Goal: Task Accomplishment & Management: Use online tool/utility

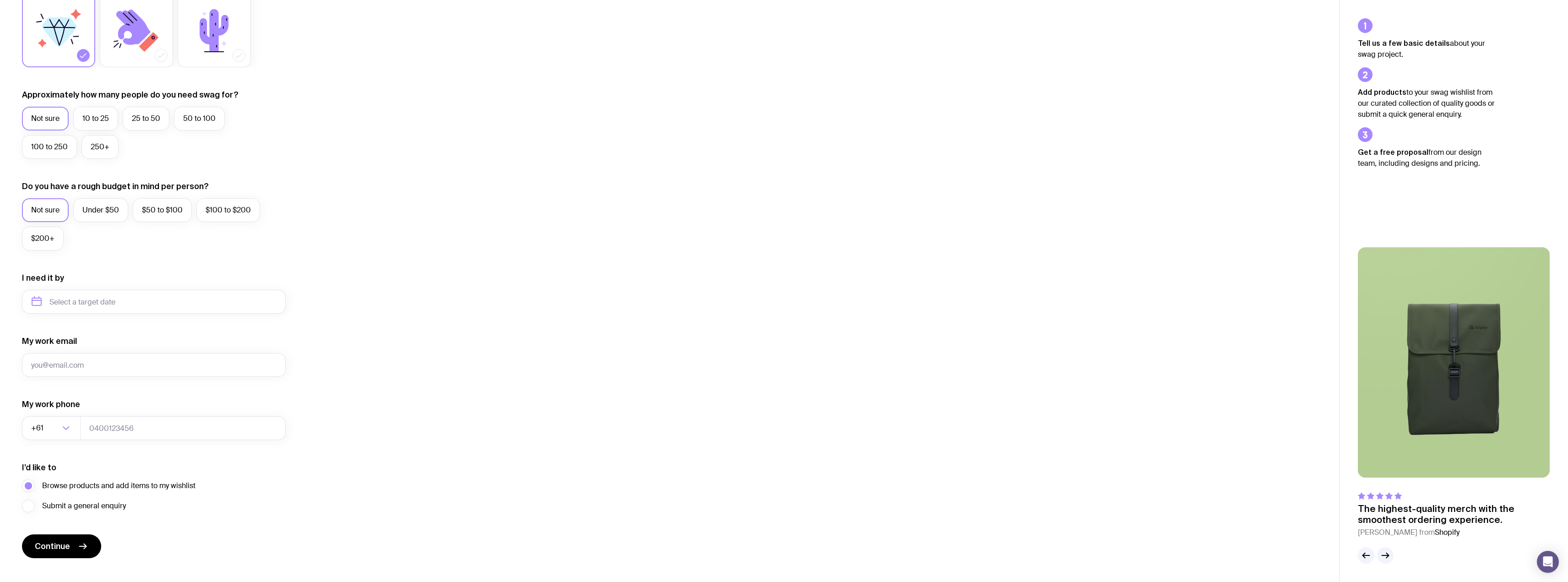
scroll to position [196, 0]
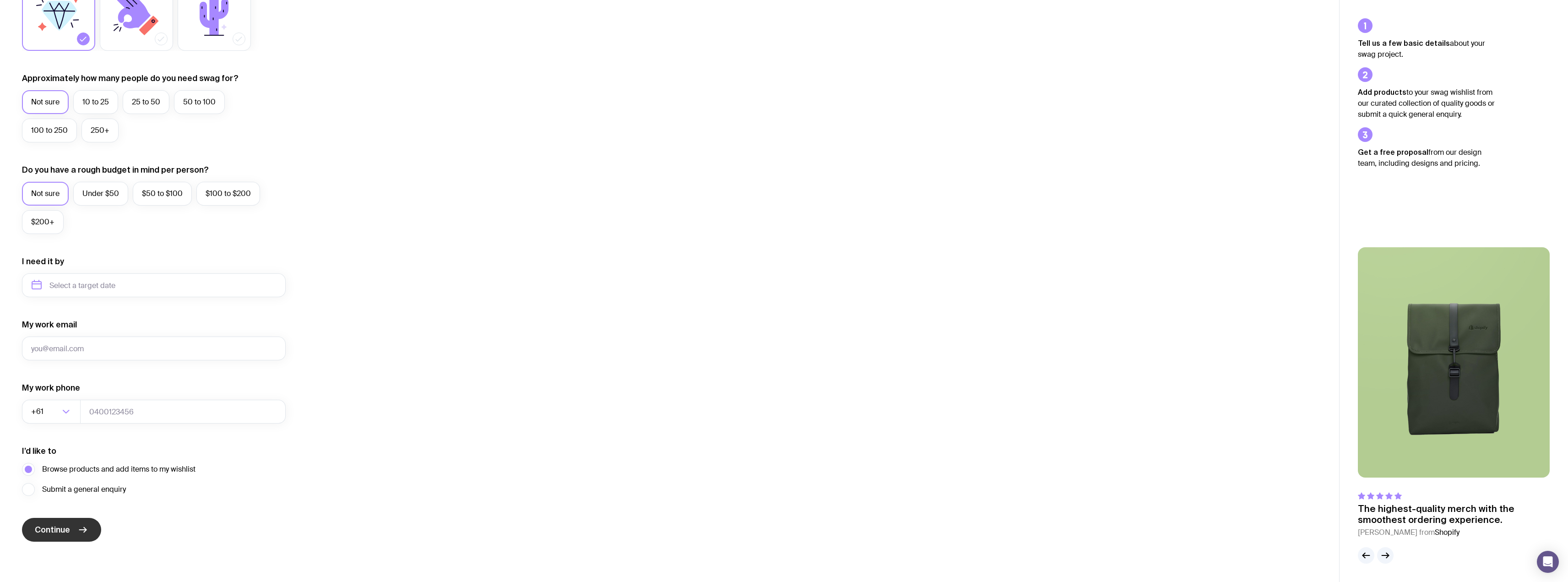
click at [70, 529] on span "Continue" at bounding box center [52, 530] width 35 height 11
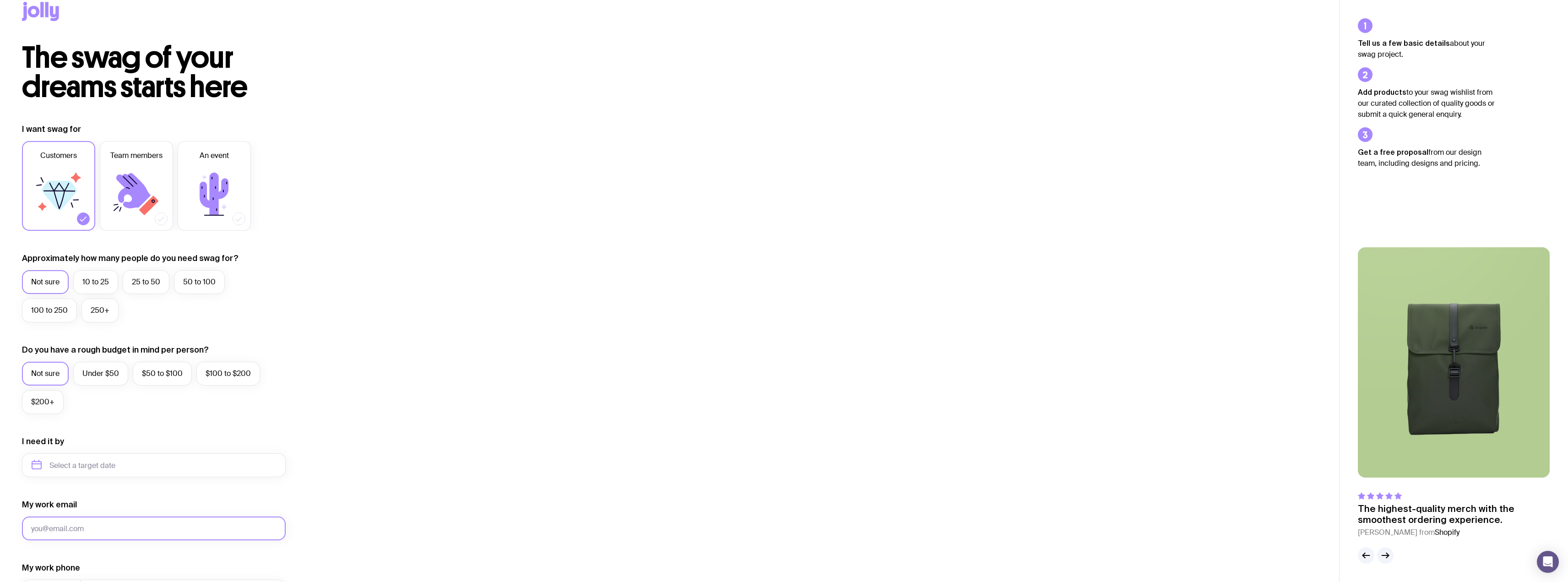
scroll to position [13, 0]
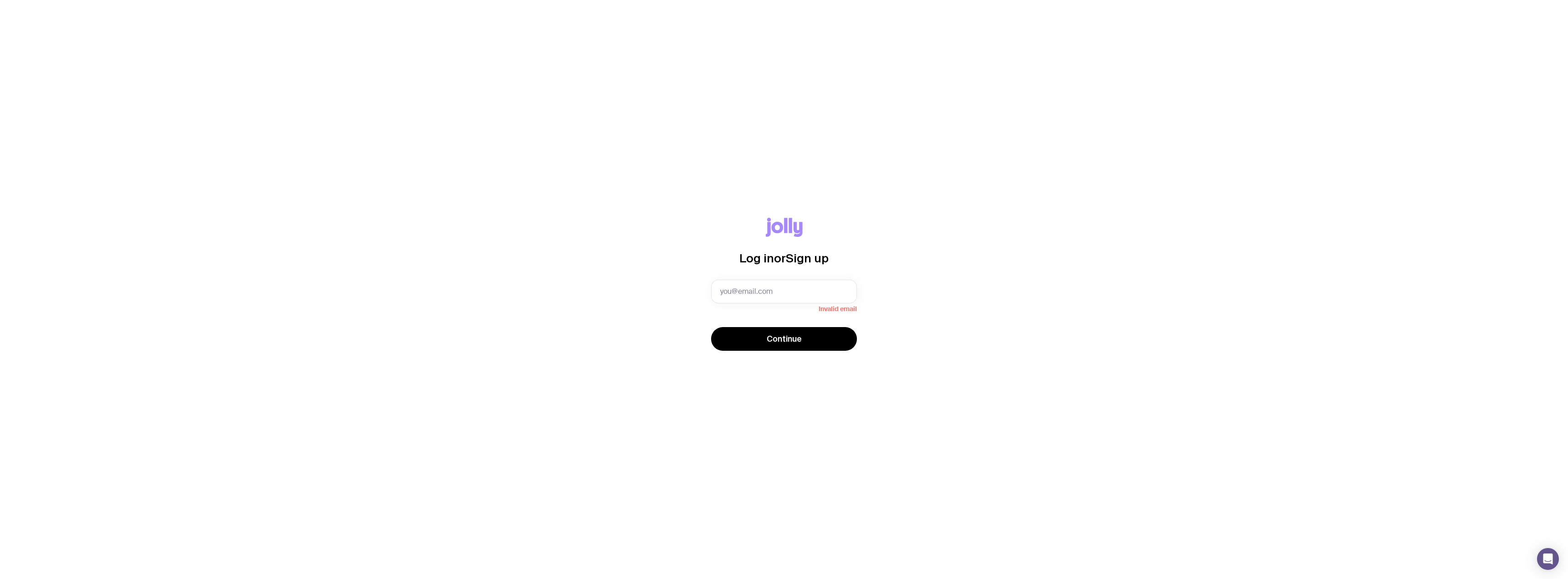
drag, startPoint x: 998, startPoint y: 260, endPoint x: 786, endPoint y: 288, distance: 213.8
click at [993, 260] on div "Log in or Sign up Invalid email Continue" at bounding box center [784, 290] width 1524 height 144
click at [751, 290] on input "text" at bounding box center [784, 291] width 146 height 23
paste input "tim@newmarketadvisory.com.au"
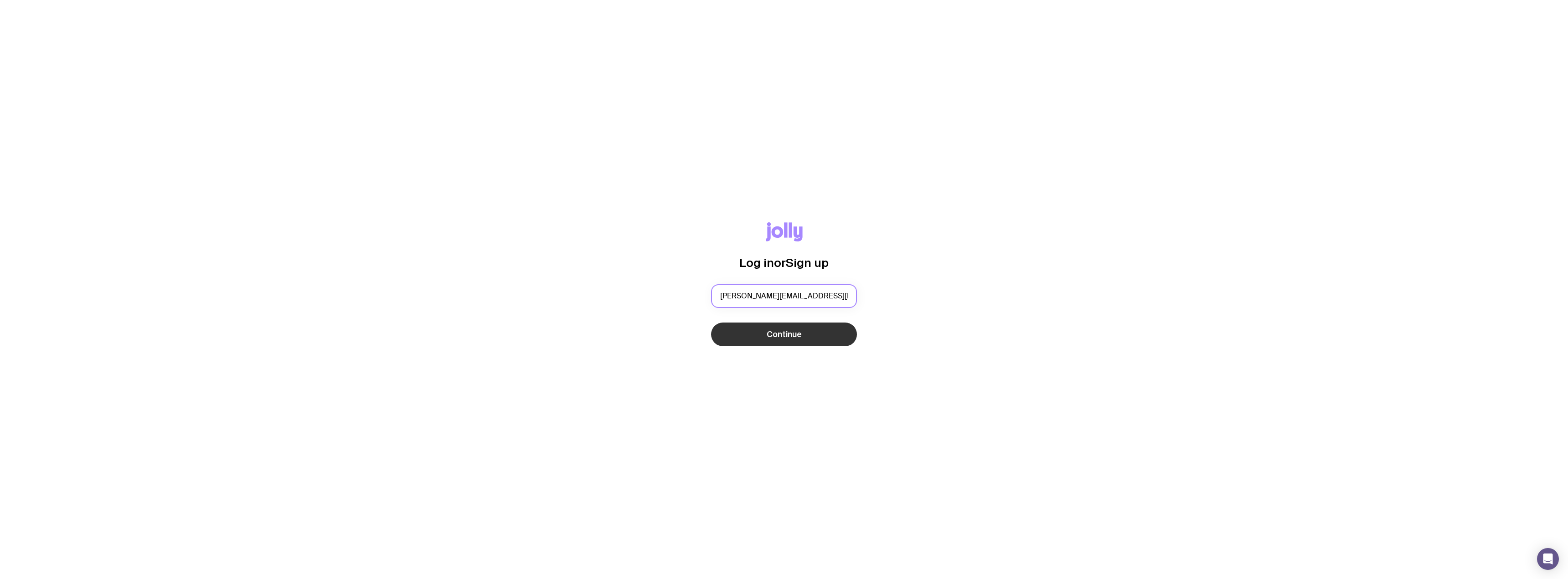
type input "tim@newmarketadvisory.com.au"
click at [764, 334] on button "Continue" at bounding box center [784, 334] width 146 height 23
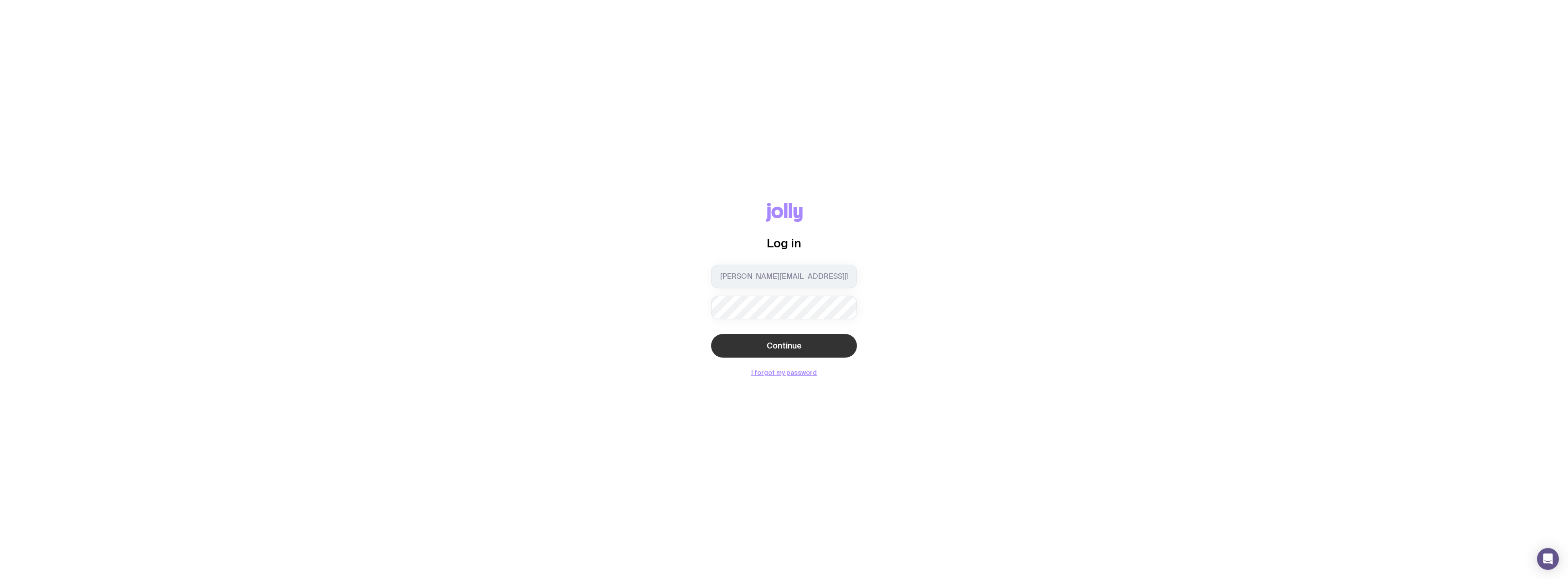
click at [819, 341] on button "Continue" at bounding box center [784, 346] width 146 height 23
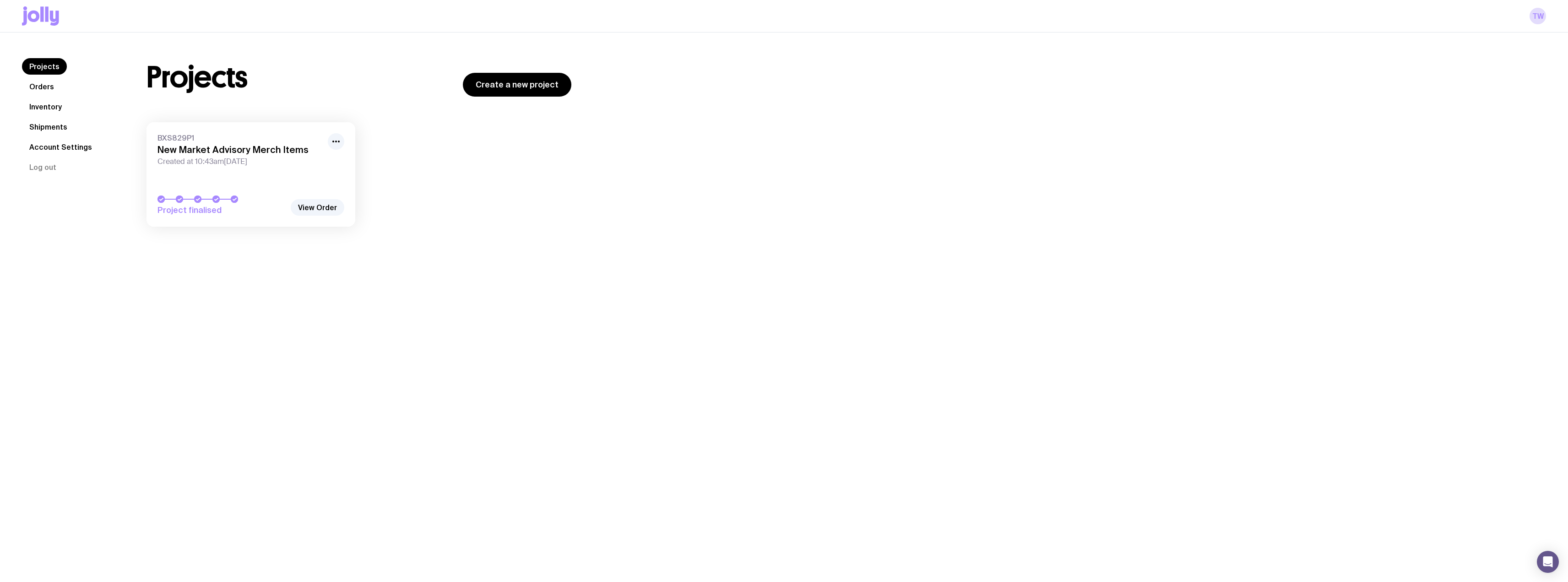
click at [40, 93] on link "Orders" at bounding box center [41, 86] width 40 height 16
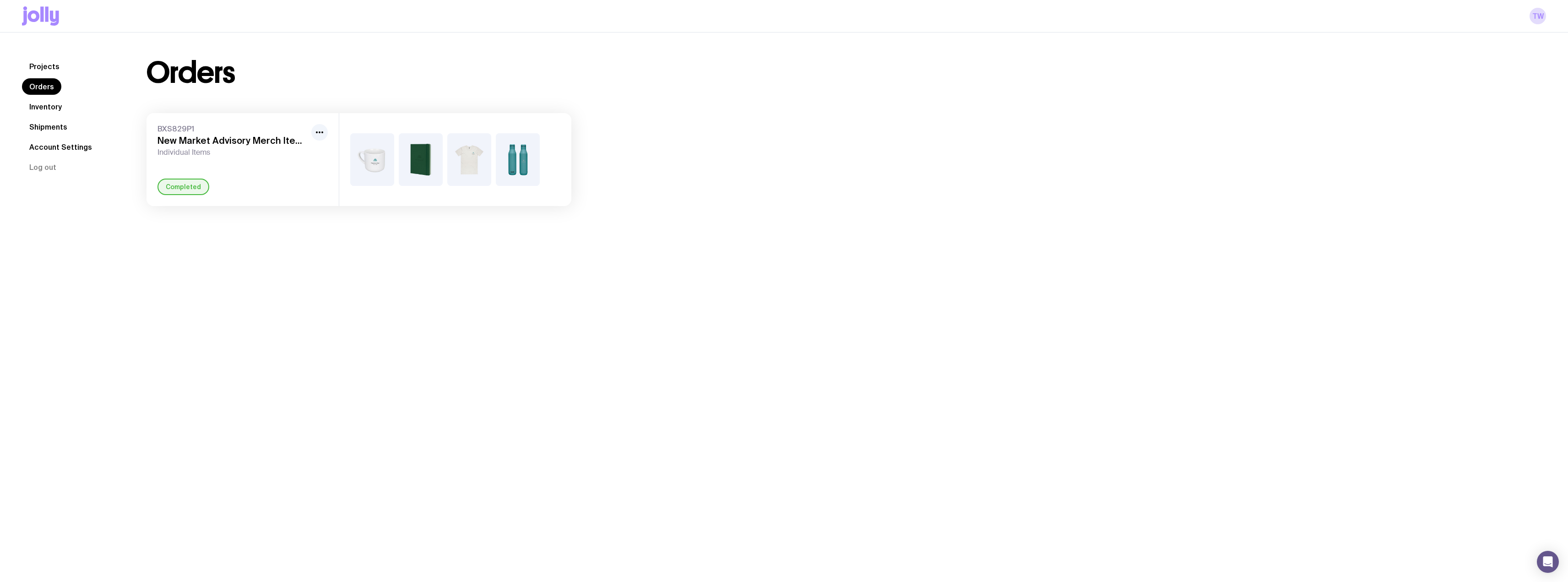
click at [247, 141] on h3 "New Market Advisory Merch Items" at bounding box center [232, 140] width 150 height 11
click at [44, 107] on link "Inventory" at bounding box center [45, 106] width 47 height 16
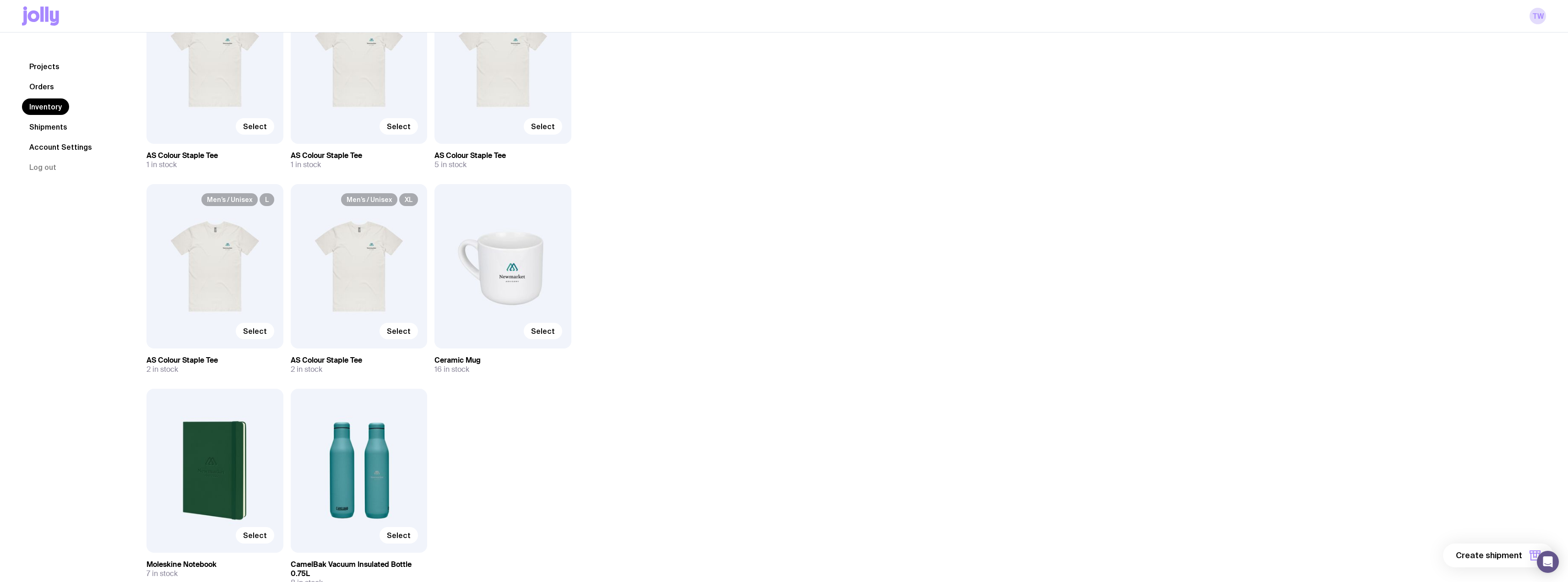
scroll to position [232, 0]
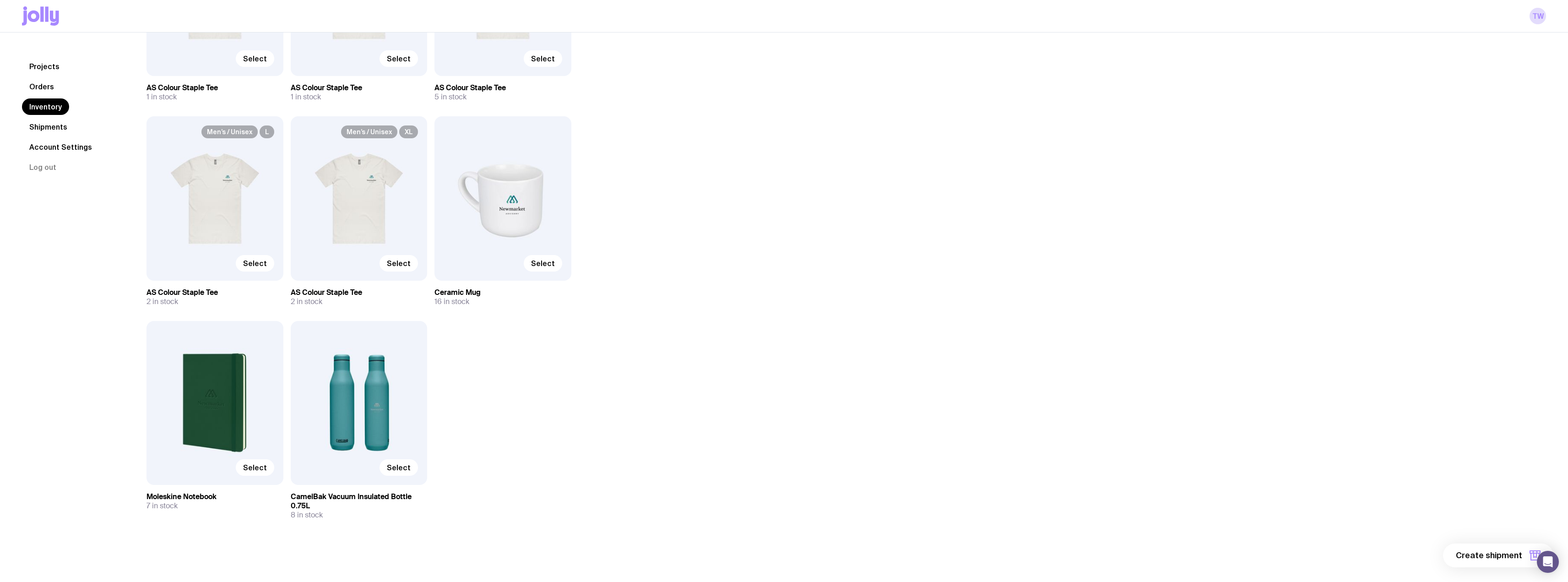
drag, startPoint x: 734, startPoint y: 176, endPoint x: 814, endPoint y: 87, distance: 119.7
click at [816, 88] on div "Inventory All Genders Loading... All Sizes Loading... All Orders Loading... Men…" at bounding box center [835, 192] width 1422 height 731
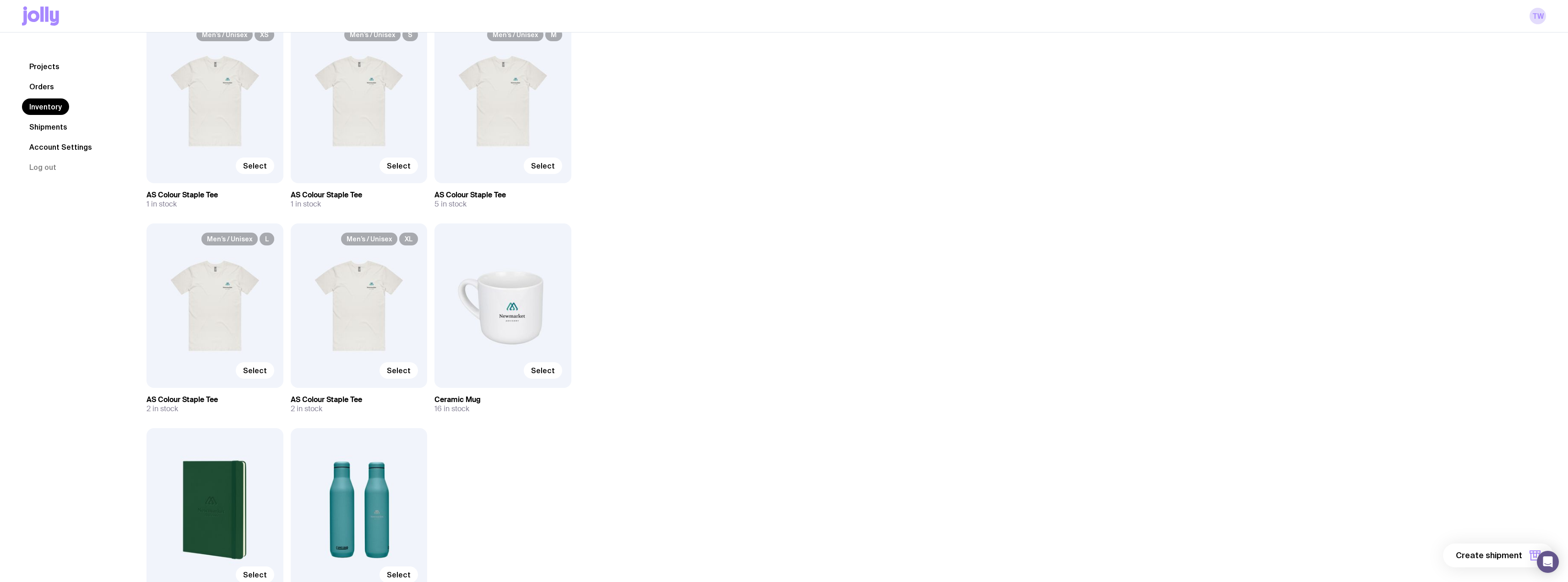
scroll to position [187, 0]
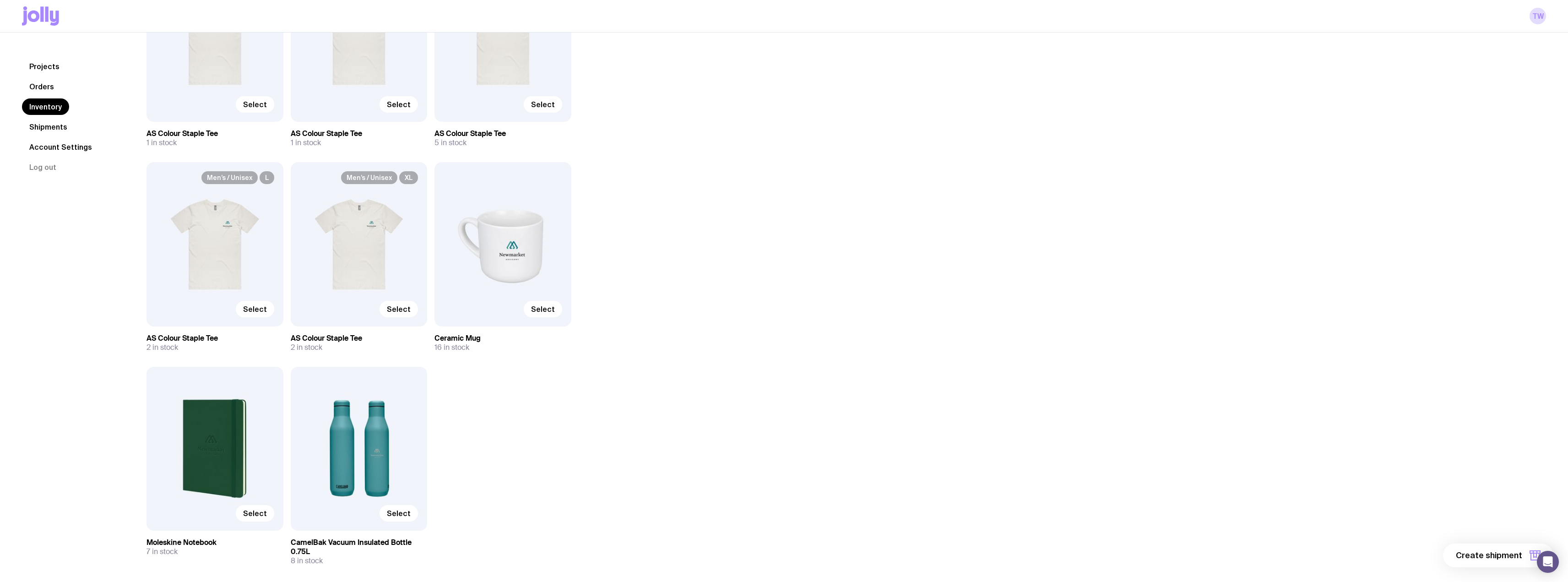
click at [983, 278] on div "Inventory All Genders Loading... All Sizes Loading... All Orders Loading... Men…" at bounding box center [835, 237] width 1422 height 731
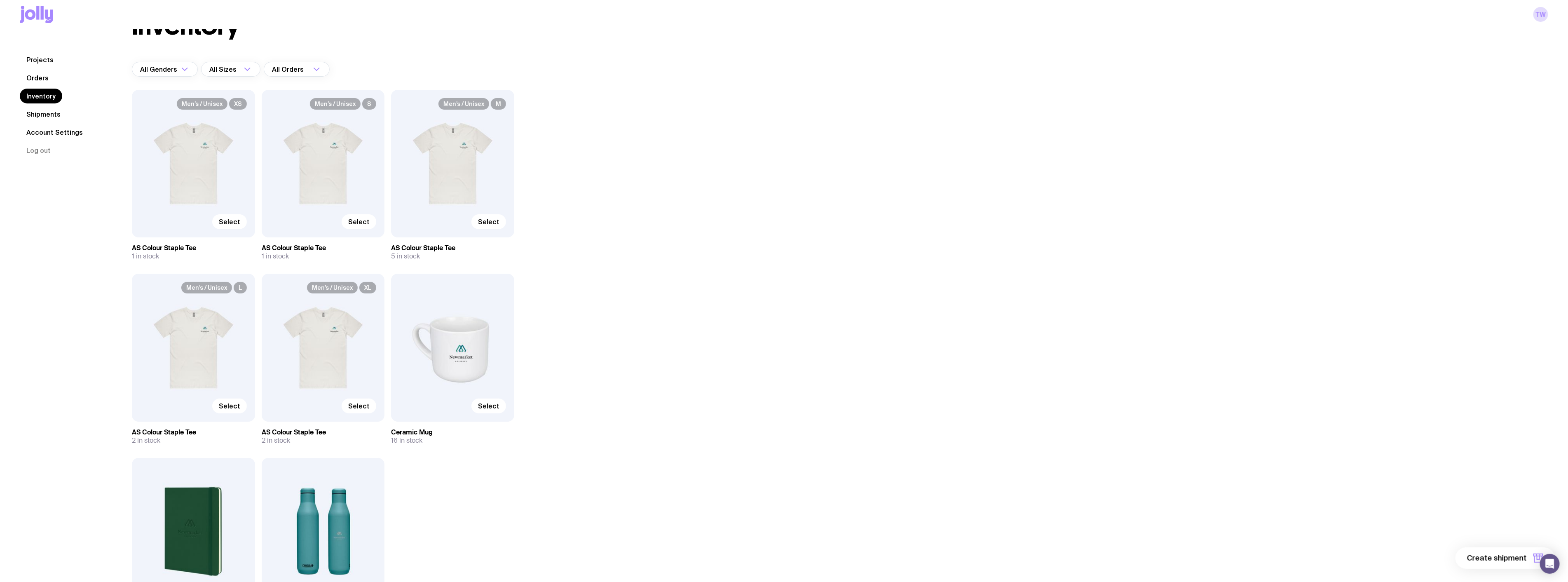
scroll to position [39, 0]
click at [573, 253] on div "Inventory All Genders Loading... All Sizes Loading... All Orders Loading... Men…" at bounding box center [830, 342] width 1436 height 657
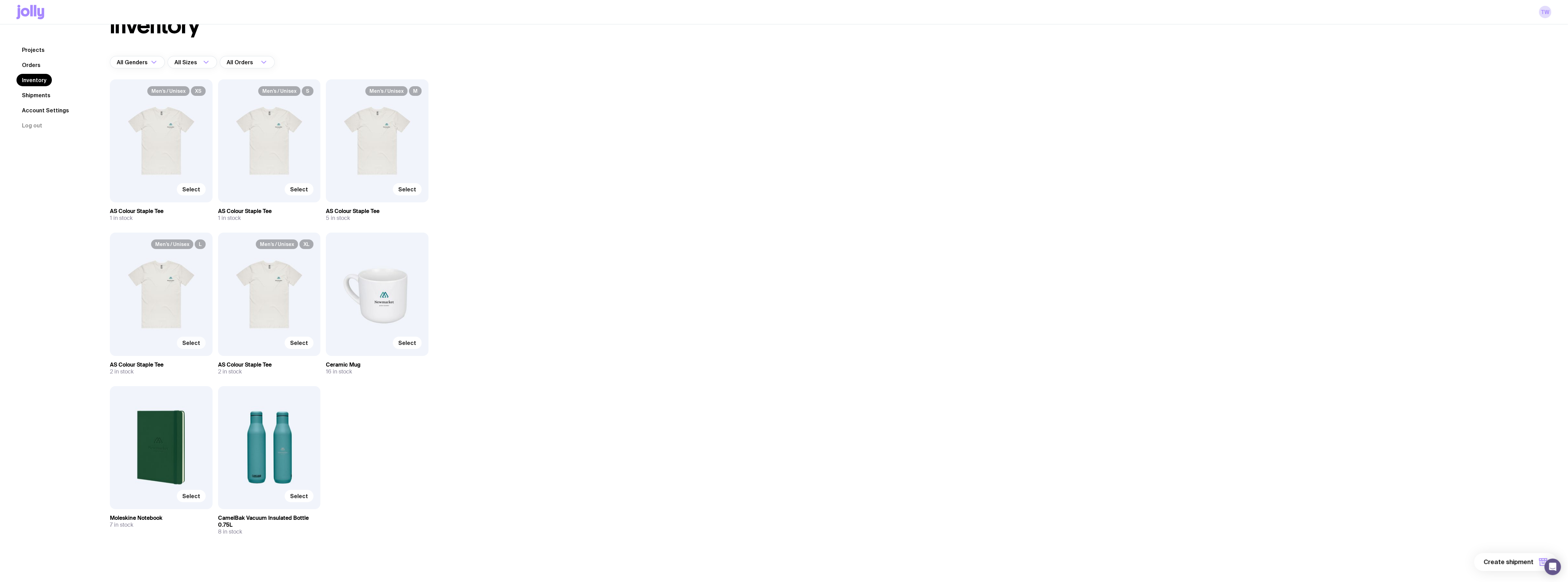
click at [192, 339] on span "Select" at bounding box center [191, 342] width 18 height 7
click at [0, 0] on input "Select" at bounding box center [0, 0] width 0 height 0
click at [403, 344] on span "Select" at bounding box center [407, 342] width 18 height 7
click at [0, 0] on input "Select" at bounding box center [0, 0] width 0 height 0
click at [184, 436] on span "Select" at bounding box center [191, 496] width 18 height 7
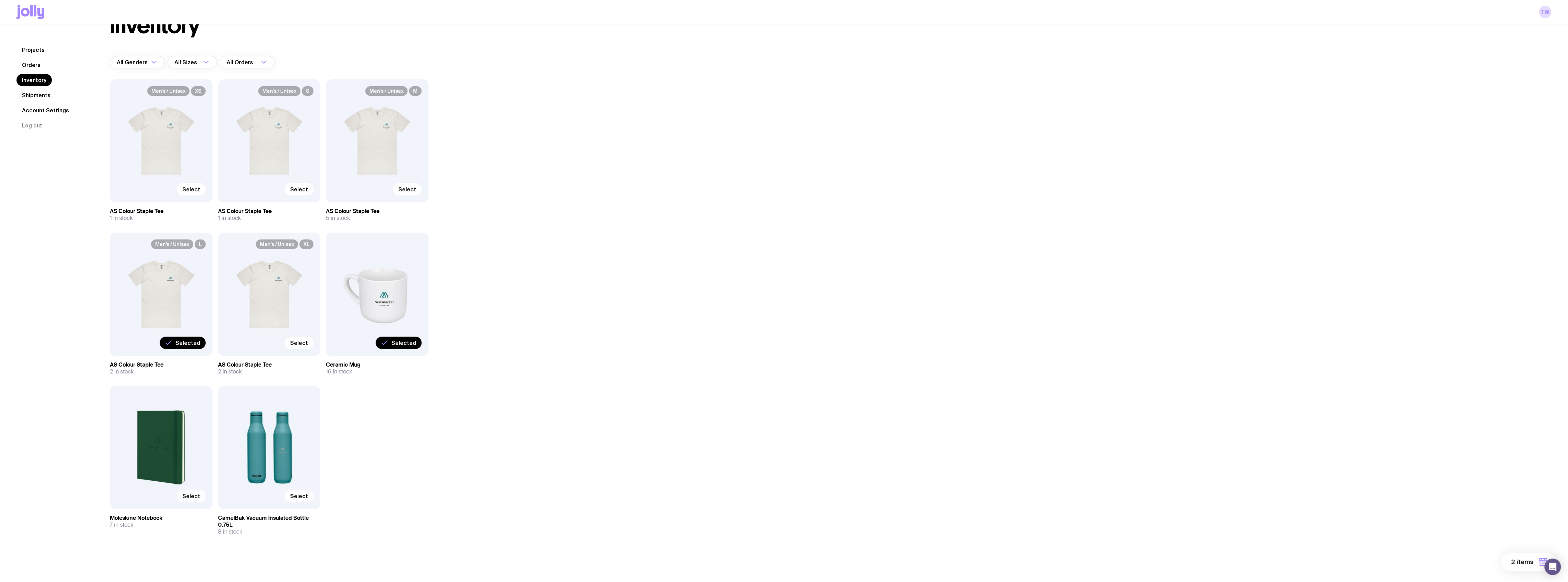
click at [0, 0] on input "Select" at bounding box center [0, 0] width 0 height 0
click at [295, 436] on span "Select" at bounding box center [299, 496] width 18 height 7
click at [0, 0] on input "Select" at bounding box center [0, 0] width 0 height 0
click at [1181, 436] on button "4 items" at bounding box center [1529, 561] width 55 height 18
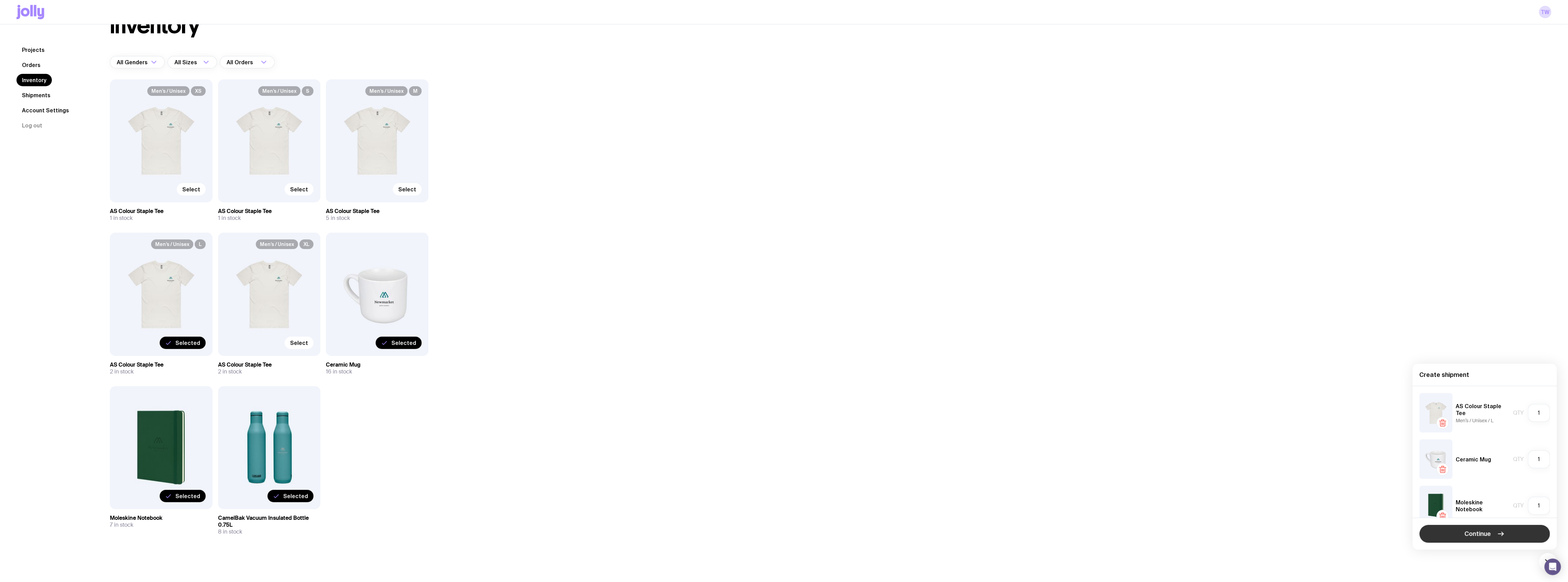
click at [1181, 436] on span "Continue" at bounding box center [1478, 534] width 26 height 9
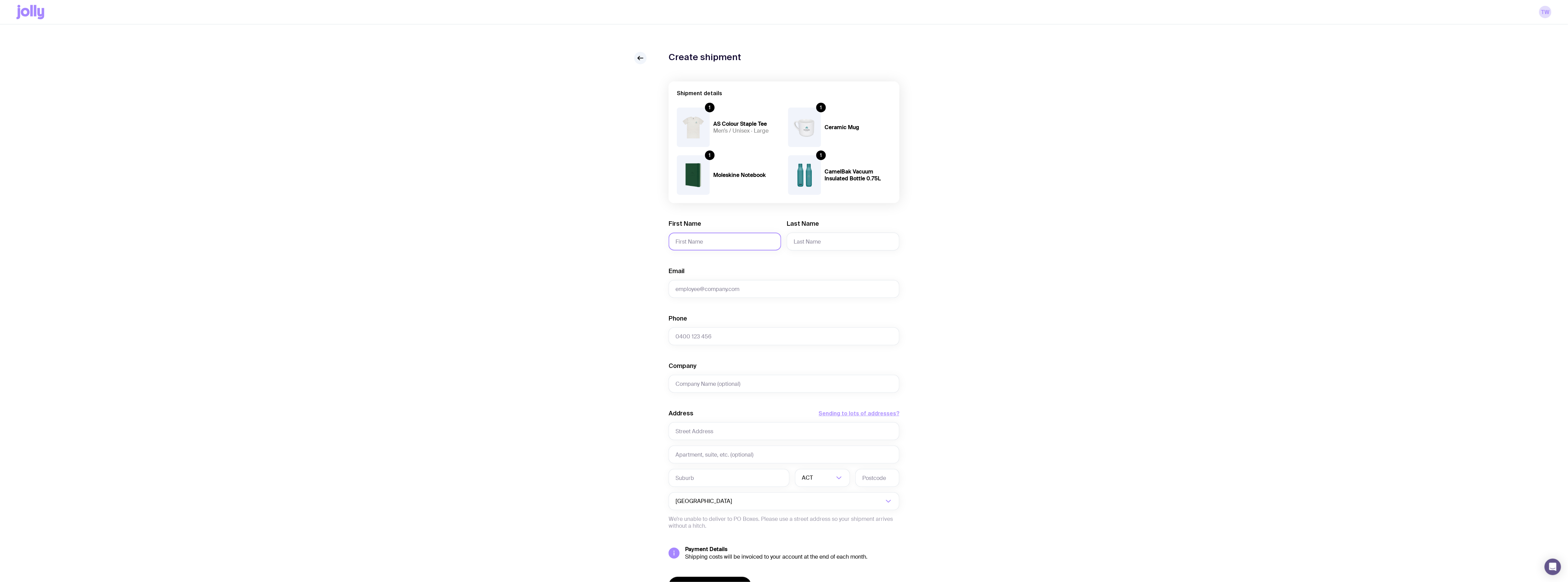
click at [679, 244] on input "First Name" at bounding box center [724, 241] width 113 height 18
type input "Jacob"
type input "Craven"
type input "c"
click at [679, 289] on input "jaob@newmarket" at bounding box center [783, 289] width 231 height 18
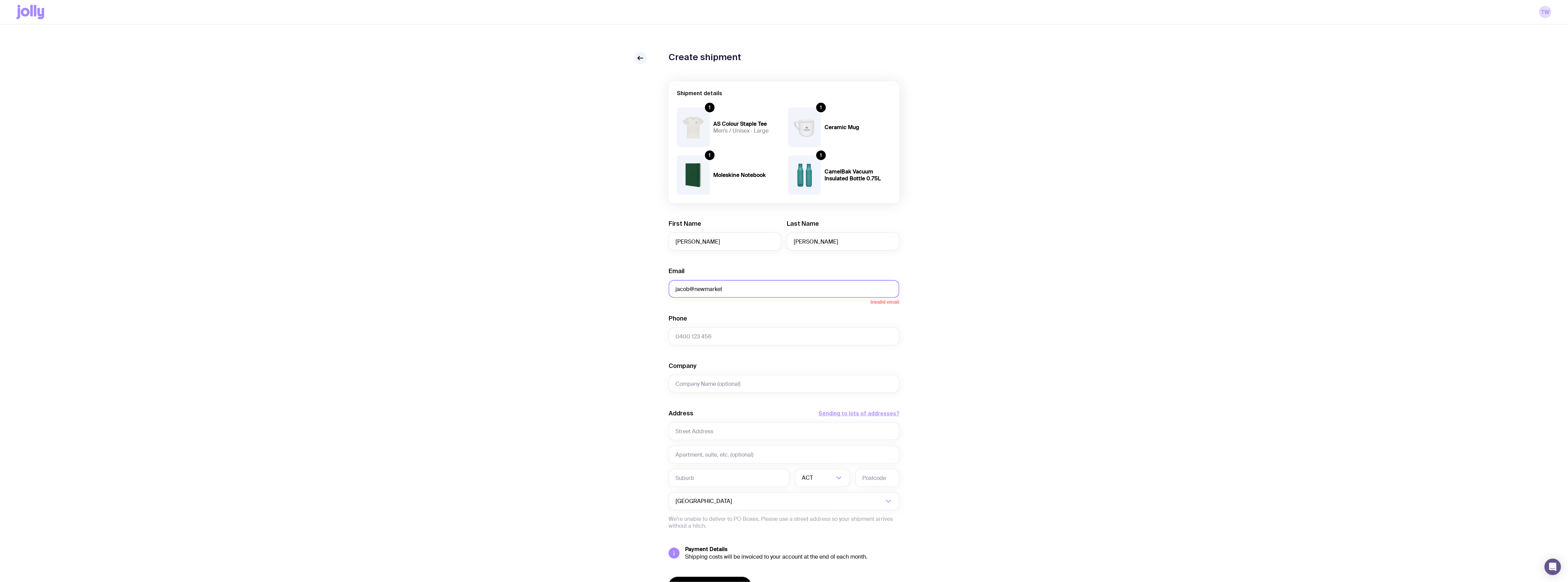
click at [737, 287] on input "jacob@newmarket" at bounding box center [783, 289] width 231 height 18
type input "jacob@newmarketadvisory.com.au"
click at [708, 387] on input "Company" at bounding box center [783, 384] width 231 height 18
type input "Newmarket Advisory"
drag, startPoint x: 710, startPoint y: 438, endPoint x: 710, endPoint y: 434, distance: 4.0
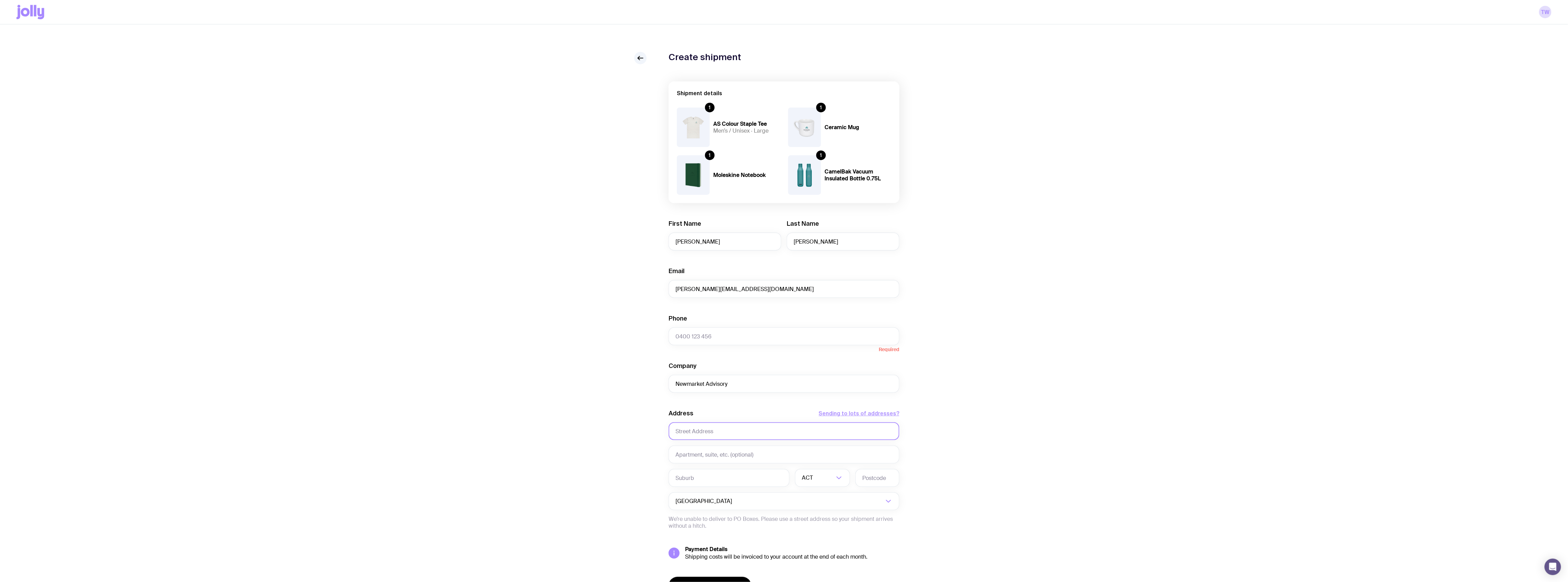
click at [710, 435] on input "text" at bounding box center [783, 430] width 231 height 18
paste input "21B BALMORAL AVENUE BRUNSWICK EAST, VIC 3057 Australia"
drag, startPoint x: 715, startPoint y: 430, endPoint x: 737, endPoint y: 429, distance: 22.0
click at [738, 429] on input "21B BALMORAL AVENUE BRUNSWICK EAST, VIC 3057 Australia" at bounding box center [783, 430] width 231 height 18
click at [741, 429] on input "21B BALMORAL AVENUE BRUNSWICK EAST, VIC 3057 Australia" at bounding box center [783, 430] width 231 height 18
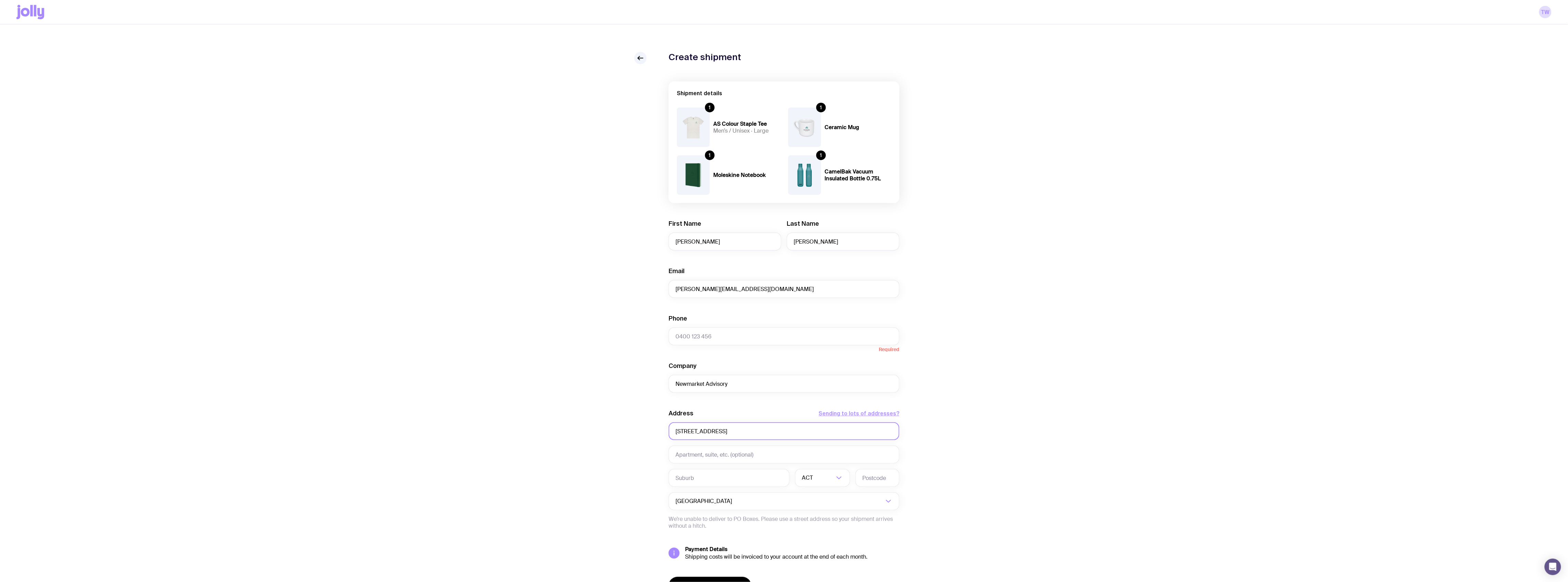
drag, startPoint x: 740, startPoint y: 429, endPoint x: 902, endPoint y: 414, distance: 162.7
click at [902, 414] on div "Create shipment Shipment details 1 AS Colour Staple Tee Men’s / Unisex · Large …" at bounding box center [784, 337] width 1535 height 570
type input "21B BALMORAL AVENUE"
click at [694, 436] on input "text" at bounding box center [729, 477] width 121 height 18
click at [693, 436] on div "Address Sending to lots of addresses? 21B BALMORAL AVENUE Required ACT Loading.…" at bounding box center [783, 472] width 231 height 127
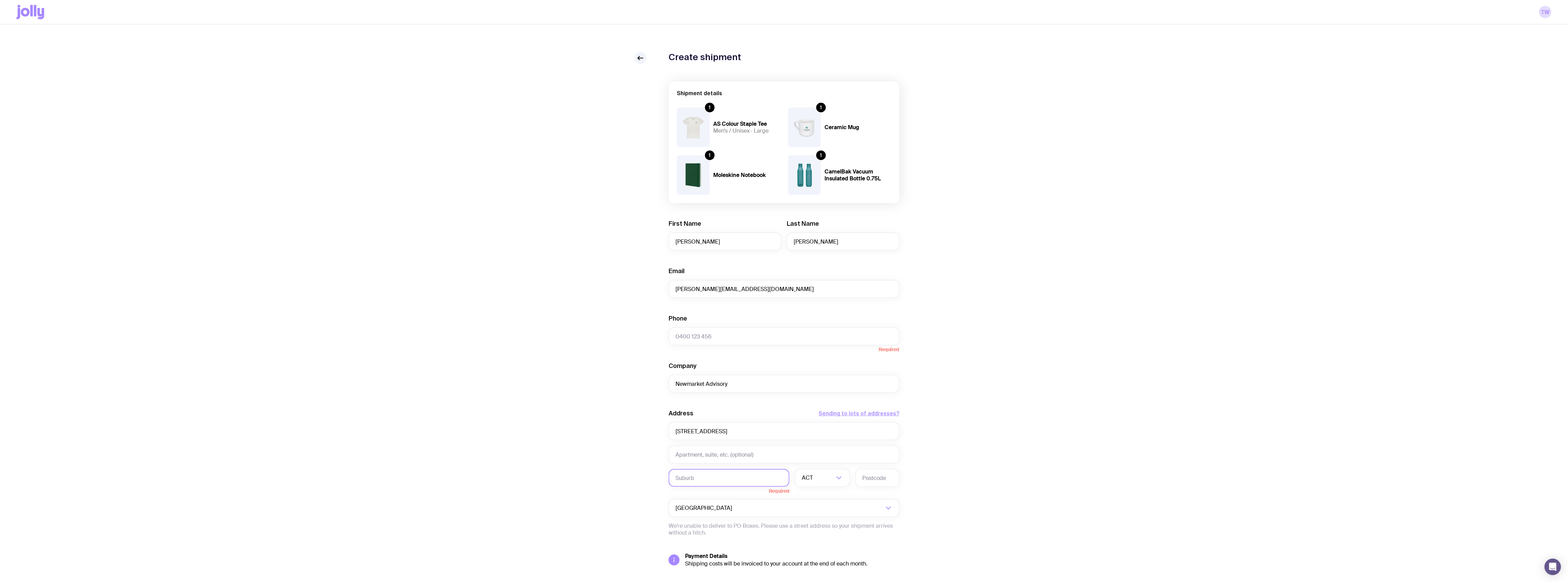
click at [691, 436] on input "text" at bounding box center [729, 477] width 121 height 18
paste input "BRUNSWICK EAST"
type input "BRUNSWICK EAST"
click at [818, 436] on input "Search for option" at bounding box center [817, 477] width 32 height 18
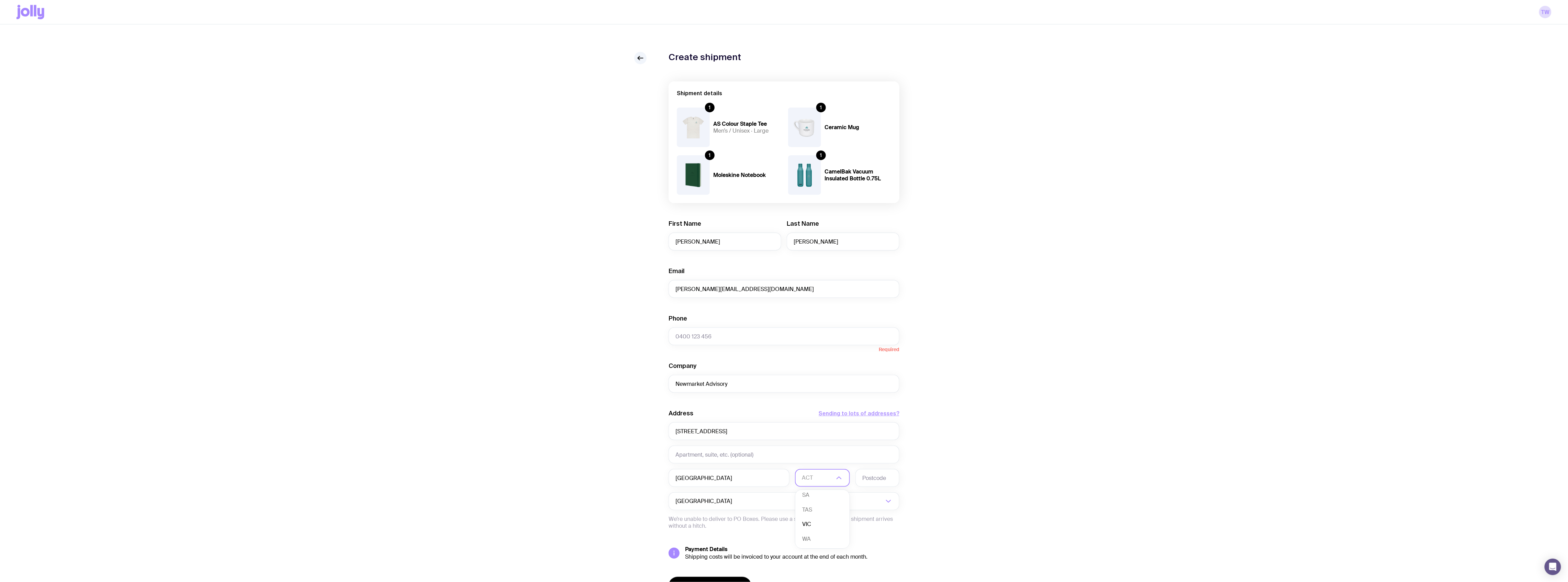
click at [810, 436] on li "VIC" at bounding box center [822, 524] width 54 height 15
click at [881, 436] on input "text" at bounding box center [877, 477] width 44 height 18
click at [1002, 436] on div "Create shipment Shipment details 1 AS Colour Staple Tee Men’s / Unisex · Large …" at bounding box center [784, 340] width 1535 height 577
click at [869, 436] on input "text" at bounding box center [877, 477] width 44 height 18
paste input "3057"
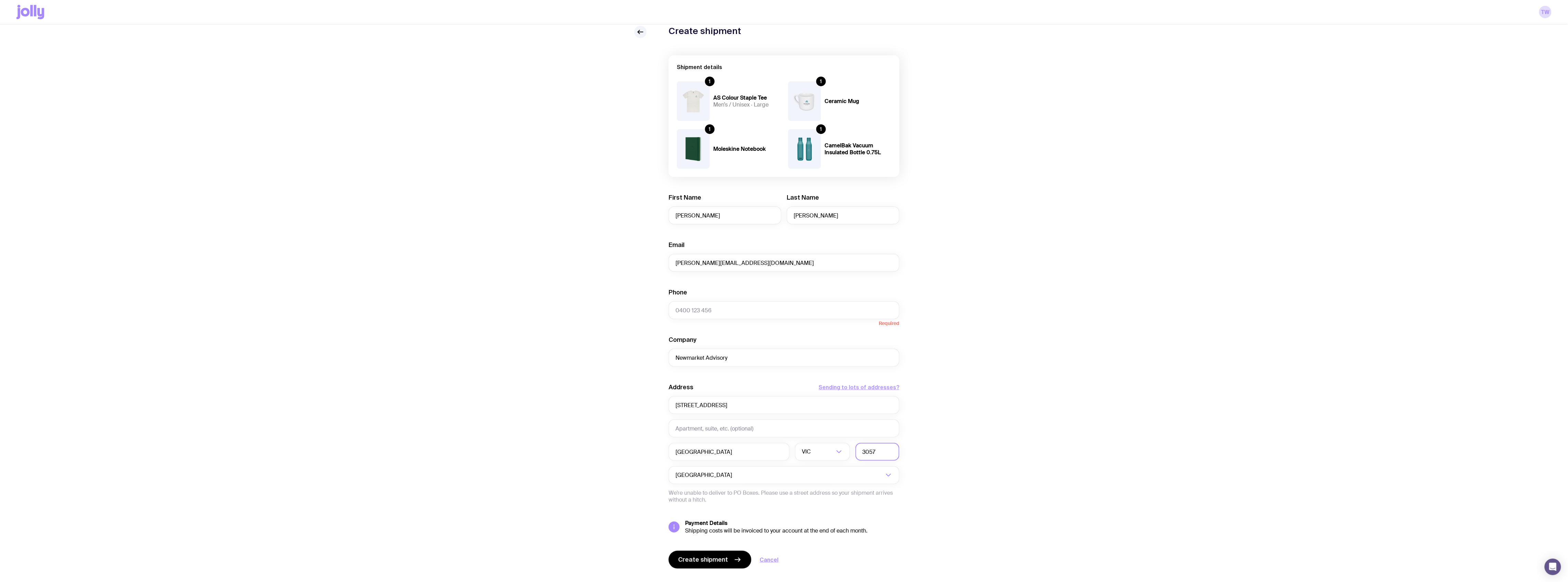
scroll to position [40, 0]
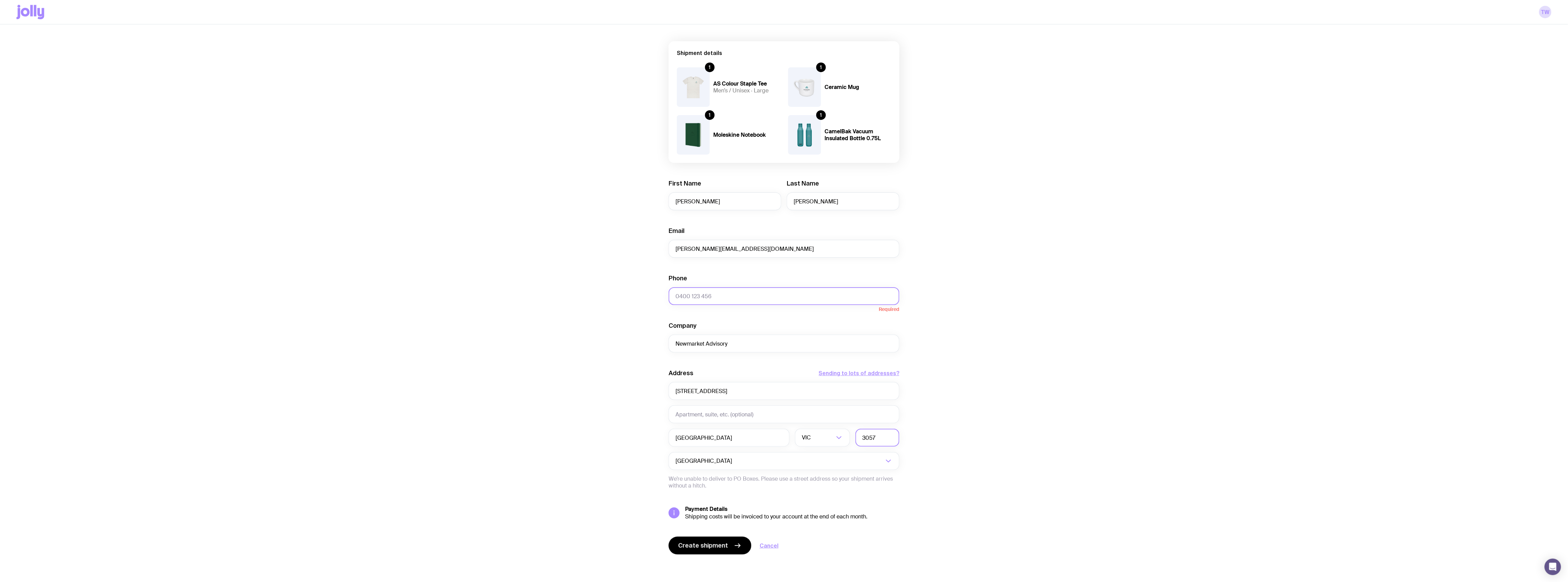
type input "3057"
click at [729, 287] on input "Phone" at bounding box center [783, 296] width 231 height 18
type input "0448329537"
click at [721, 436] on button "Create shipment" at bounding box center [710, 545] width 83 height 18
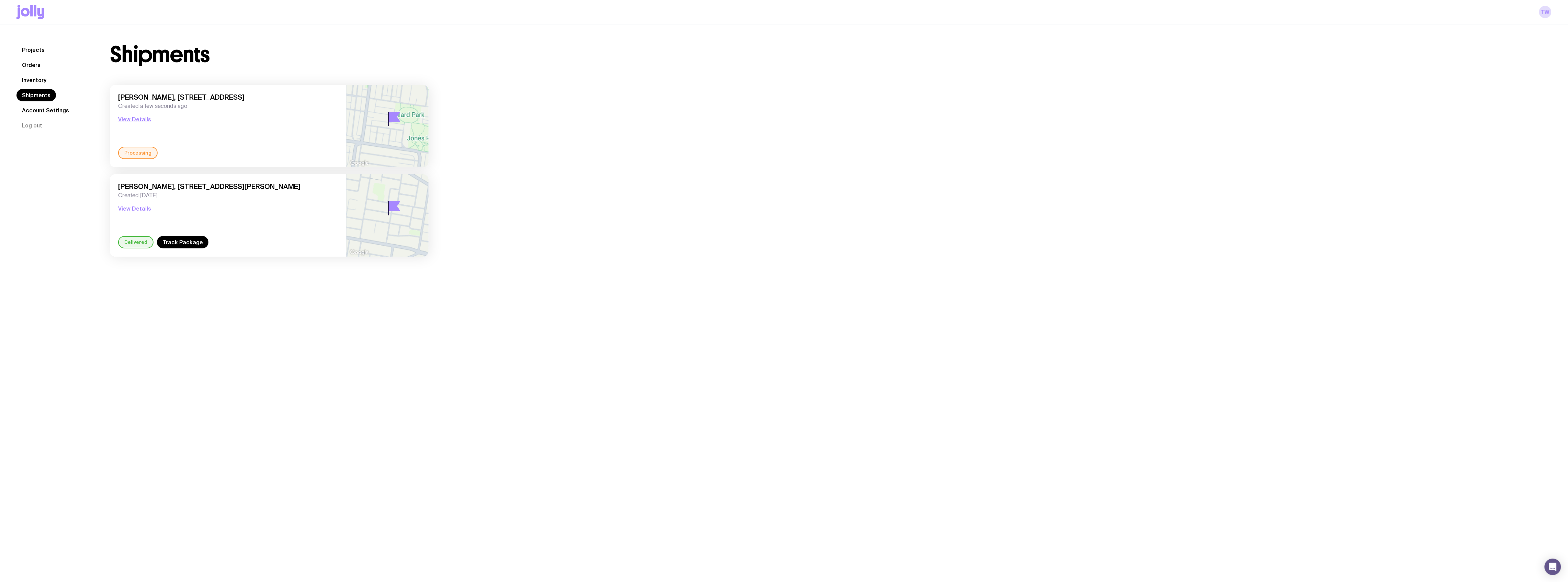
click at [37, 59] on link "Orders" at bounding box center [31, 65] width 30 height 12
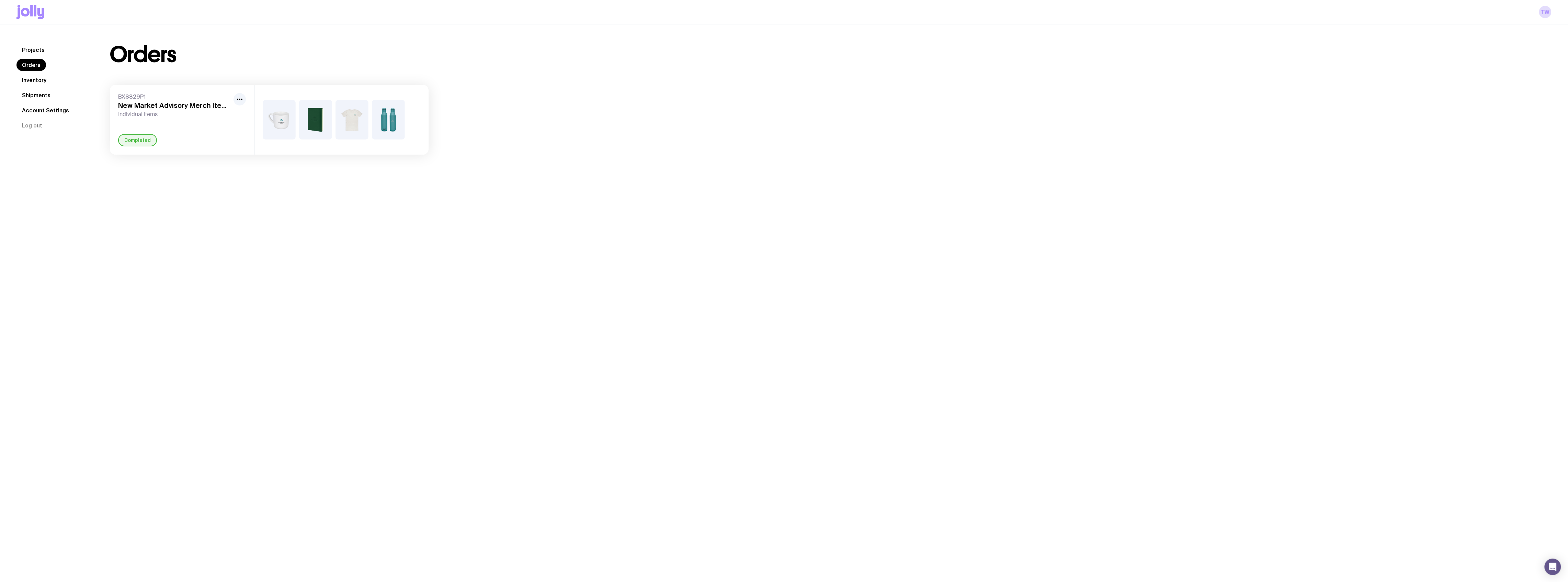
click at [26, 55] on link "Projects" at bounding box center [33, 50] width 33 height 12
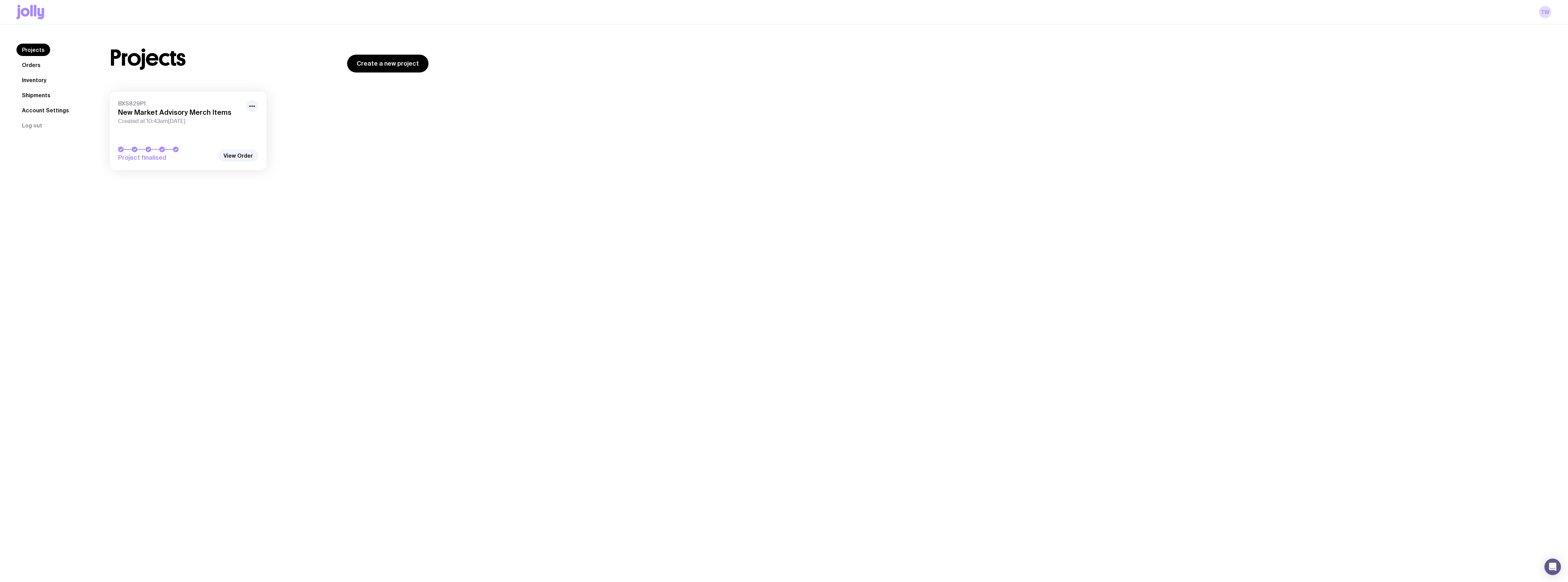
click at [37, 69] on link "Orders" at bounding box center [31, 65] width 30 height 12
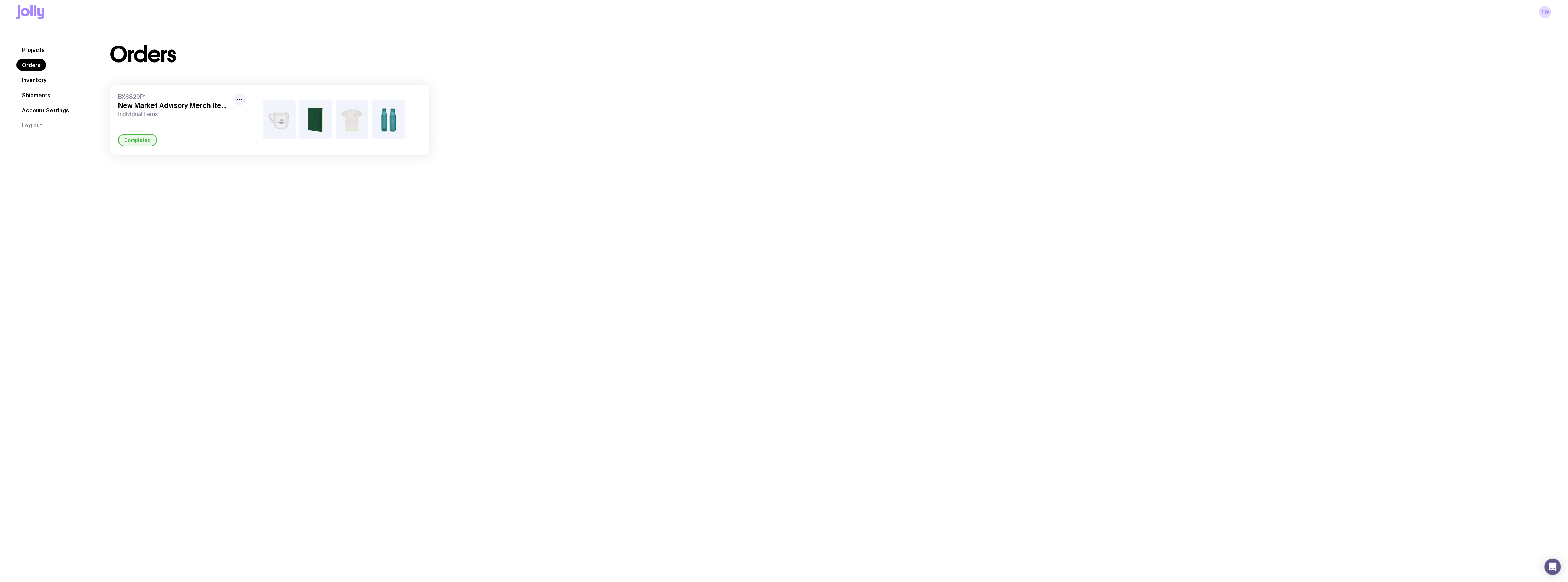
click at [28, 82] on link "Inventory" at bounding box center [34, 80] width 35 height 12
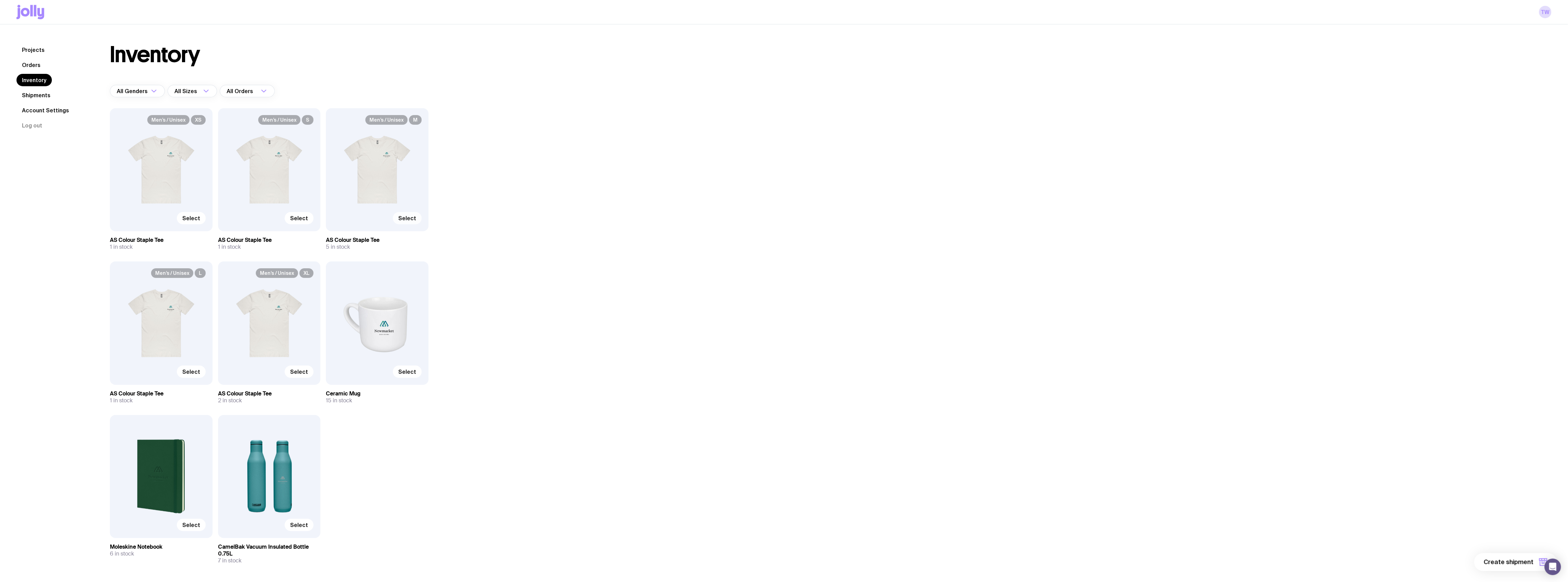
click at [413, 215] on span "Select" at bounding box center [407, 218] width 18 height 7
click at [0, 0] on input "Select" at bounding box center [0, 0] width 0 height 0
click at [412, 376] on label "Select" at bounding box center [407, 371] width 29 height 12
click at [0, 0] on input "Select" at bounding box center [0, 0] width 0 height 0
click at [194, 436] on span "Select" at bounding box center [191, 524] width 18 height 7
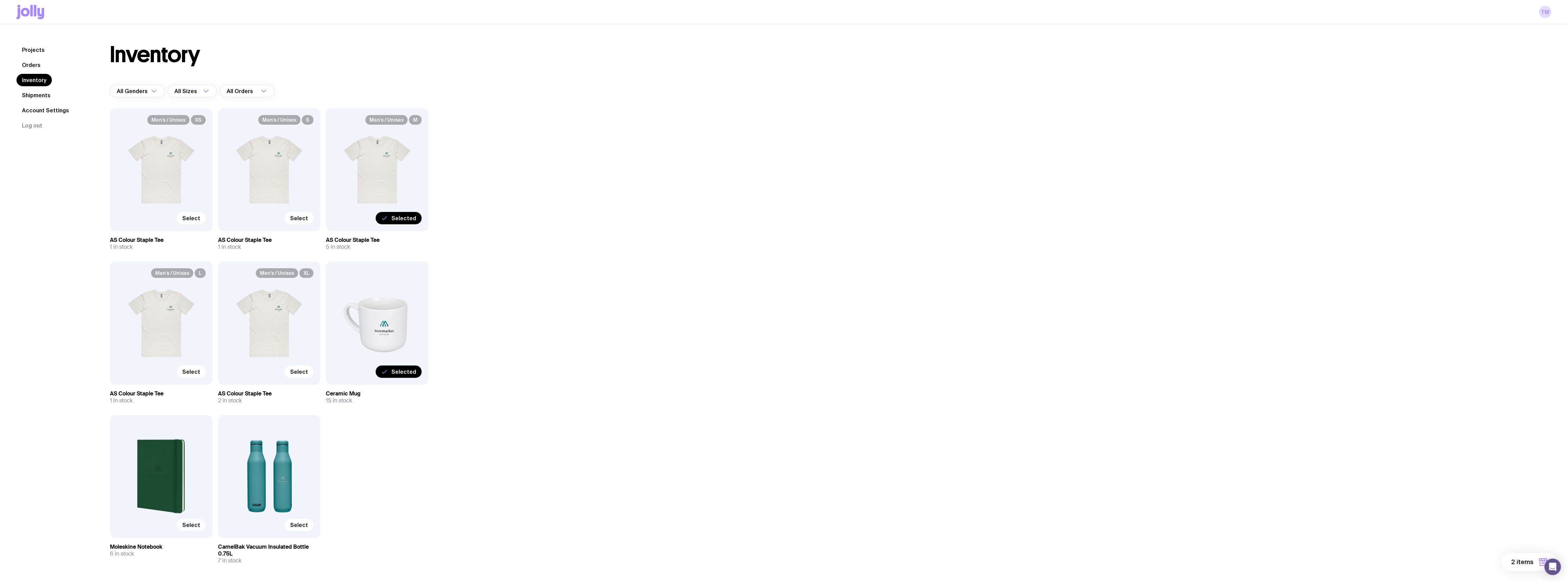
click at [0, 0] on input "Select" at bounding box center [0, 0] width 0 height 0
click at [296, 436] on span "Select" at bounding box center [299, 524] width 18 height 7
click at [0, 0] on input "Select" at bounding box center [0, 0] width 0 height 0
click at [1181, 436] on span "4 items" at bounding box center [1522, 562] width 23 height 9
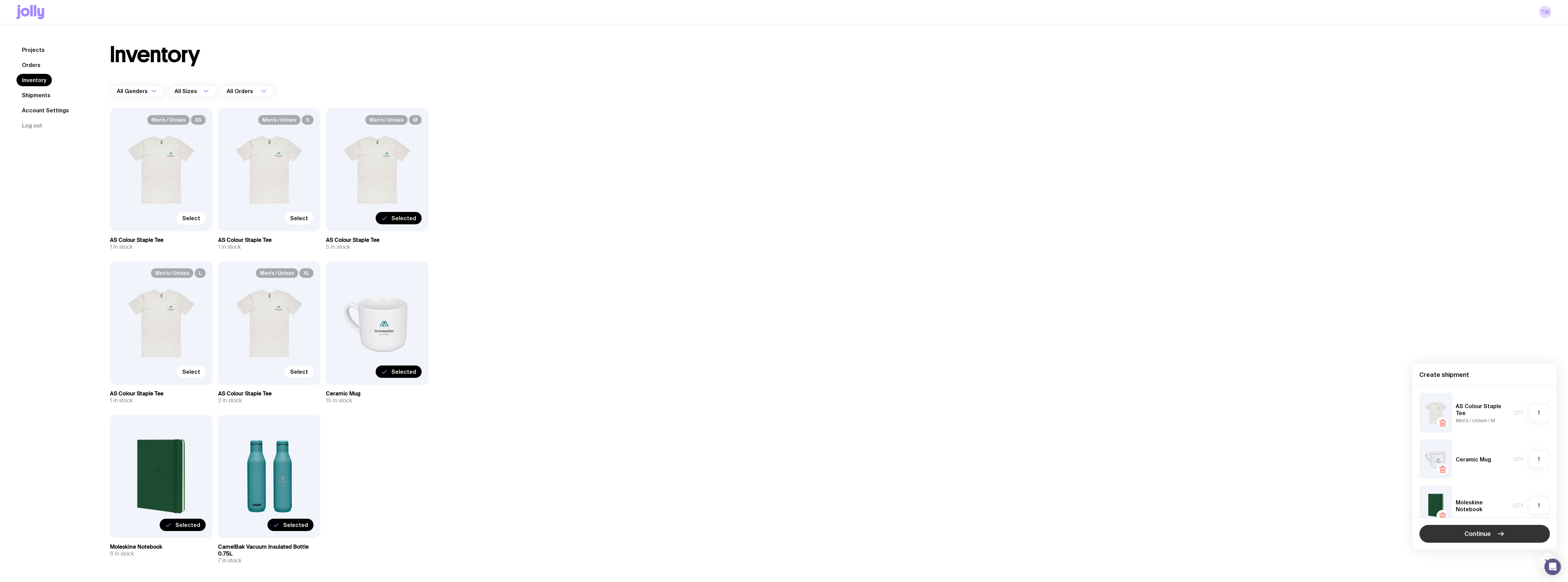
click at [1181, 436] on button "Continue" at bounding box center [1485, 533] width 130 height 18
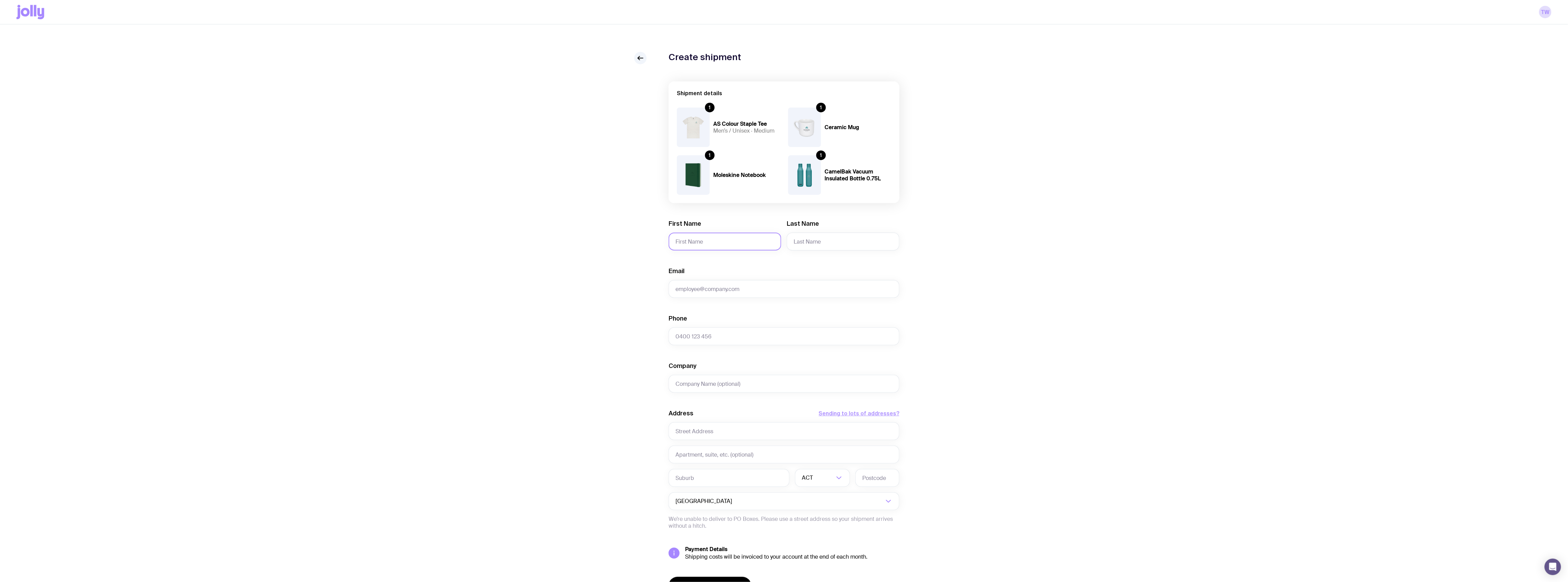
click at [688, 241] on input "First Name" at bounding box center [724, 241] width 113 height 18
type input "Mari"
type input "Perez"
type input "mari@newmarketadvisory.com.au"
type input "0420474931"
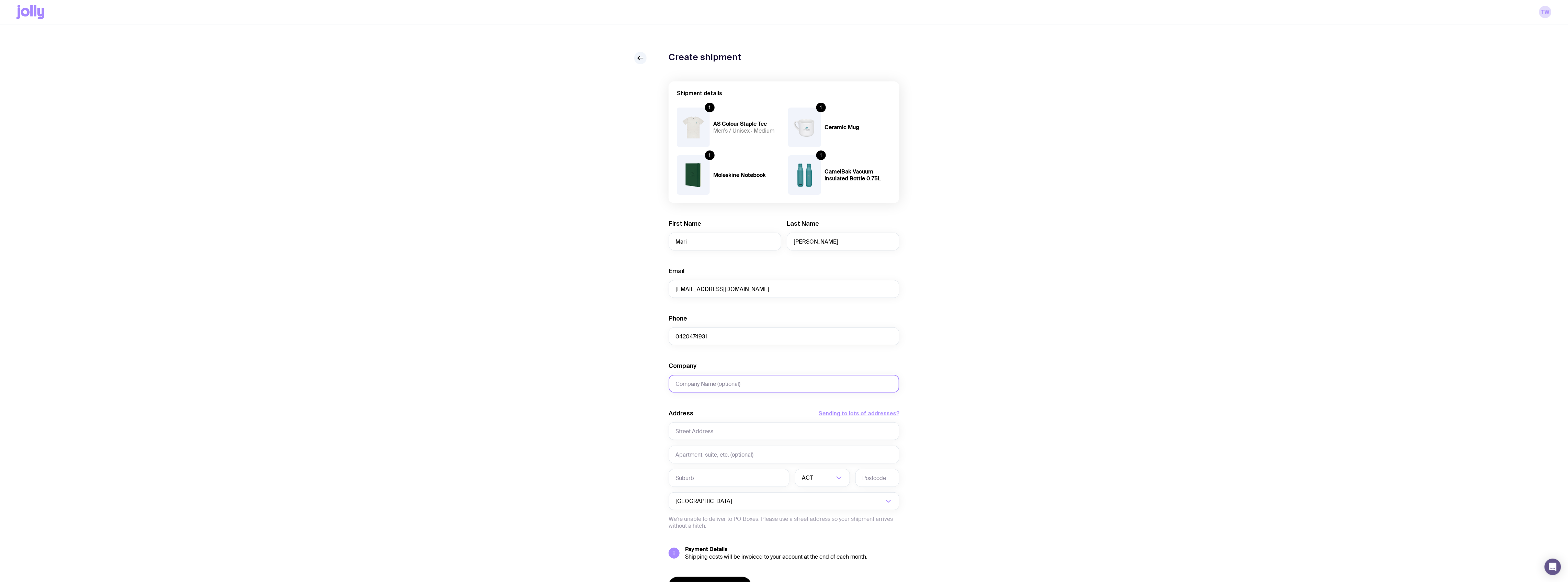
click at [703, 384] on input "Company" at bounding box center [783, 384] width 231 height 18
type input "Newmarket Advisory"
click at [699, 432] on input "text" at bounding box center [783, 430] width 231 height 18
paste input "3057"
type input "3057"
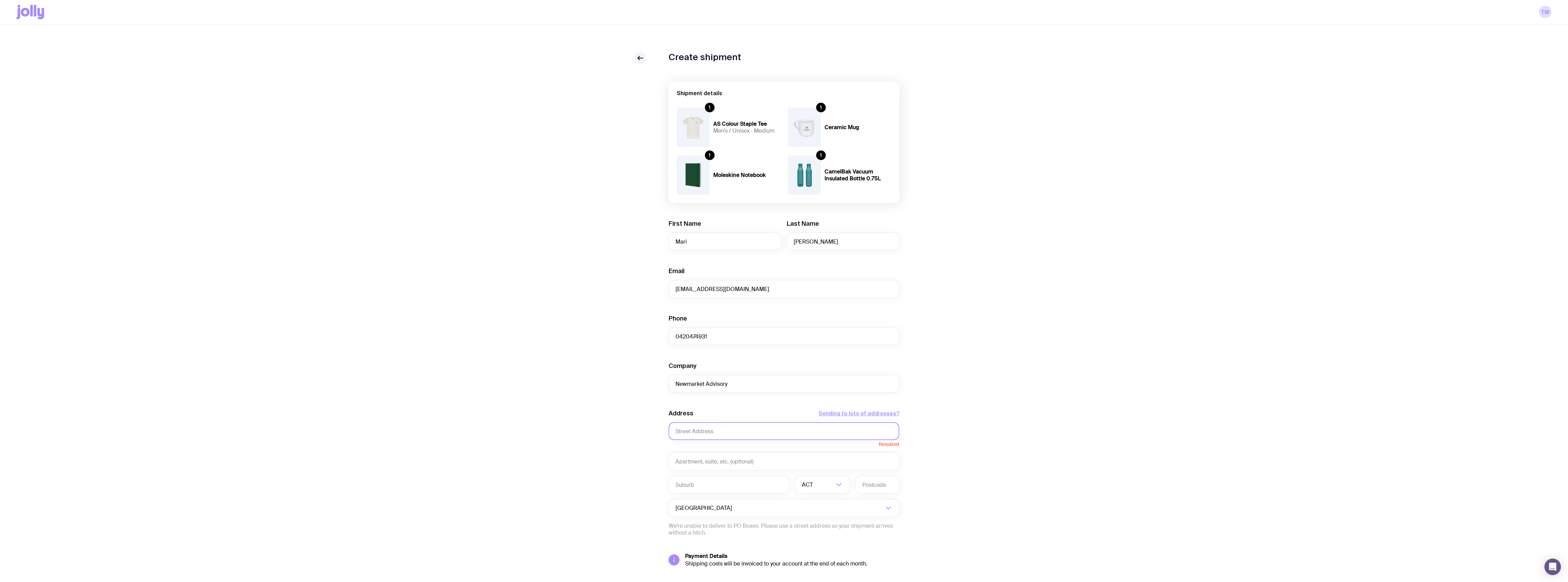
click at [691, 432] on input "text" at bounding box center [783, 430] width 231 height 18
paste input "4/21 Cardigan Street,"
type input "4/21 Cardigan Street"
click at [705, 436] on input "text" at bounding box center [729, 477] width 121 height 18
type input "St Kilda East"
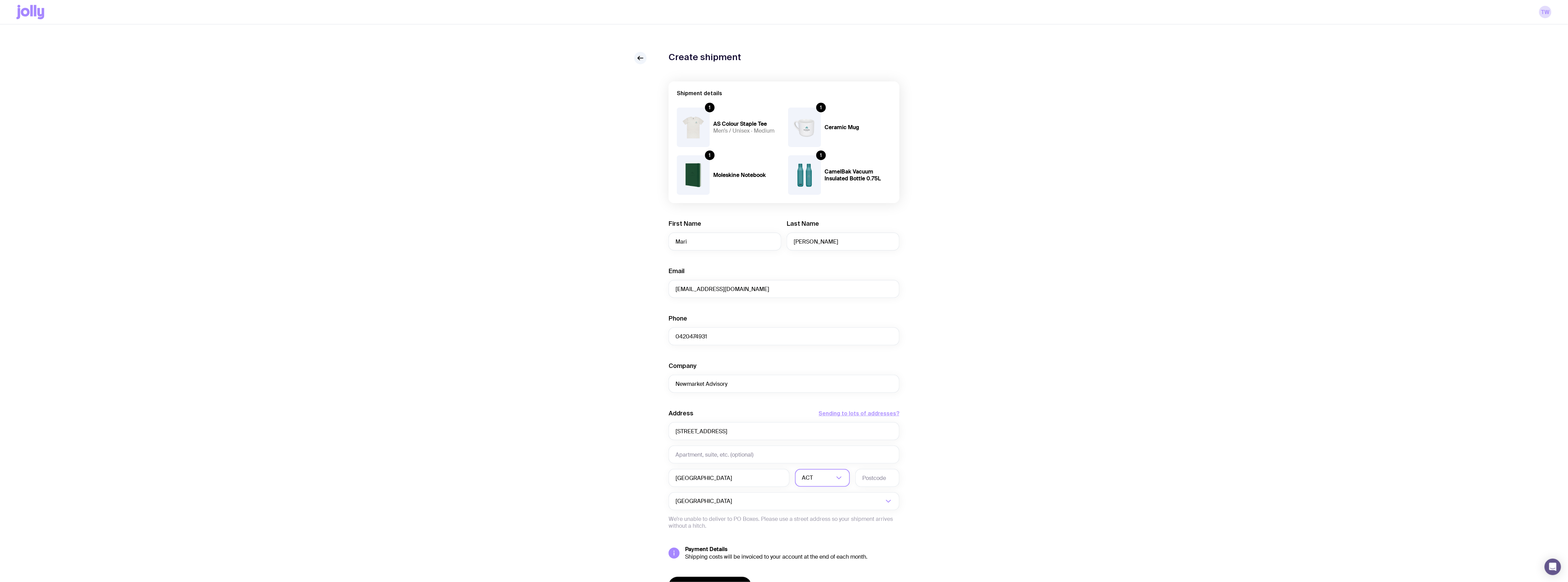
click at [837, 436] on div "Loading..." at bounding box center [842, 477] width 15 height 18
click at [819, 436] on li "VIC" at bounding box center [822, 524] width 54 height 15
click at [869, 436] on input "text" at bounding box center [877, 477] width 44 height 18
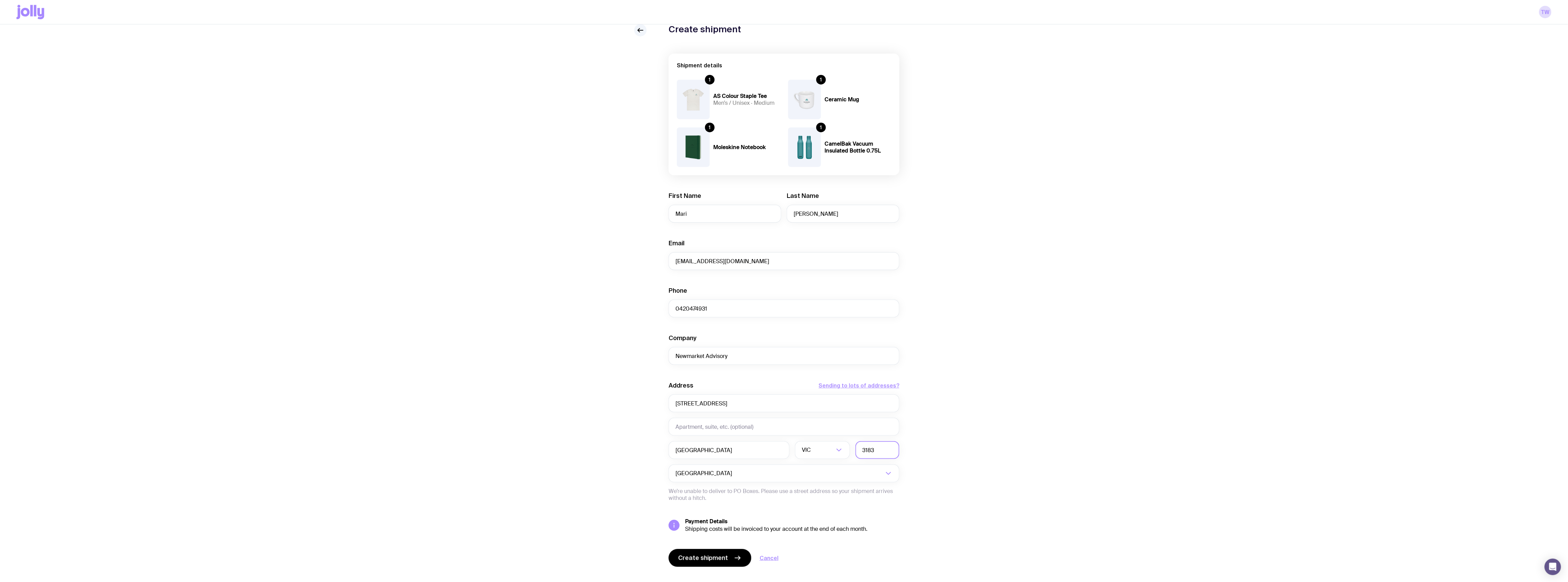
scroll to position [40, 0]
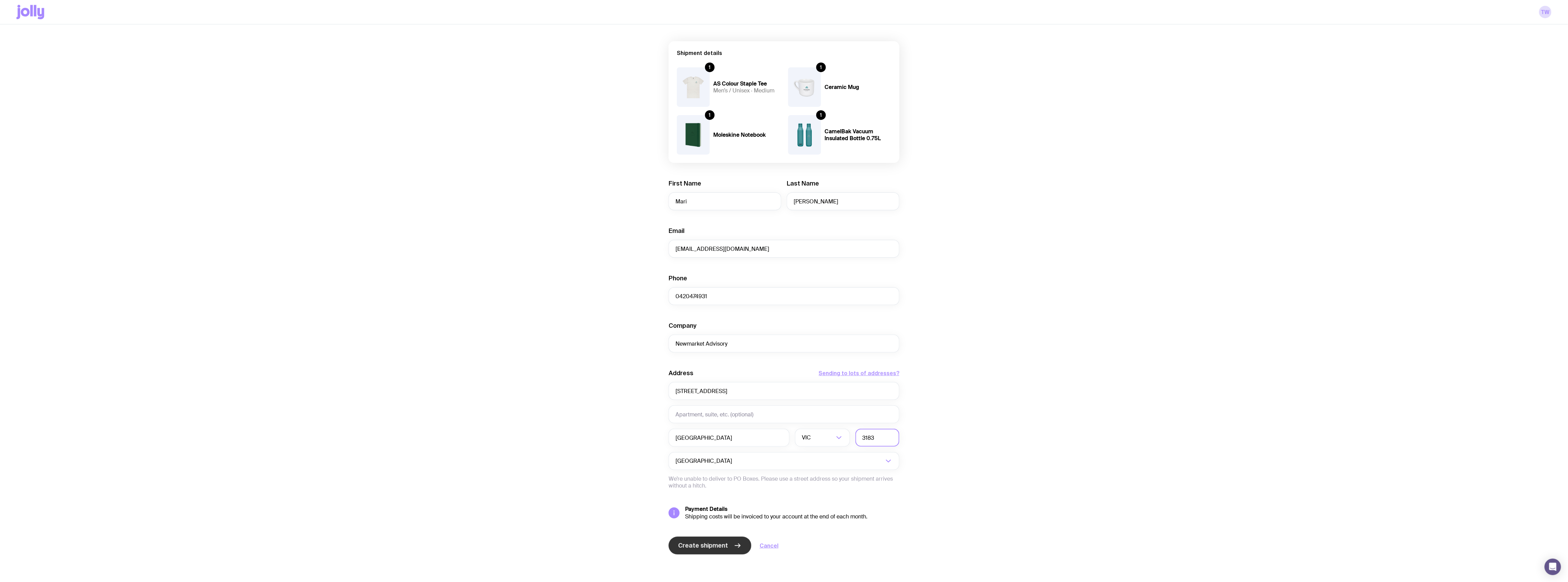
type input "3183"
click at [691, 436] on button "Create shipment" at bounding box center [710, 545] width 83 height 18
